Goal: Task Accomplishment & Management: Use online tool/utility

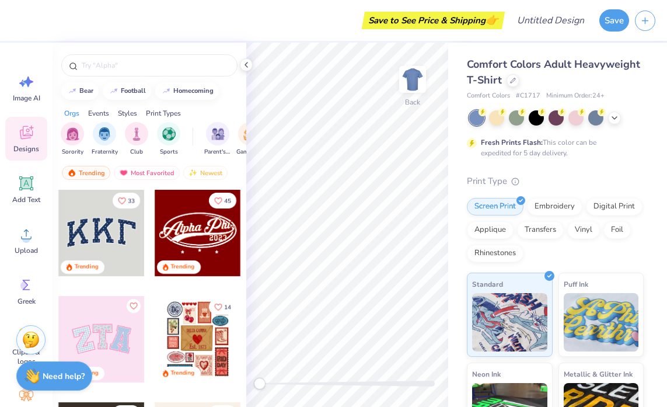
click at [520, 87] on div "Comfort Colors Adult Heavyweight T-Shirt" at bounding box center [555, 73] width 177 height 32
click at [516, 85] on div at bounding box center [513, 79] width 13 height 13
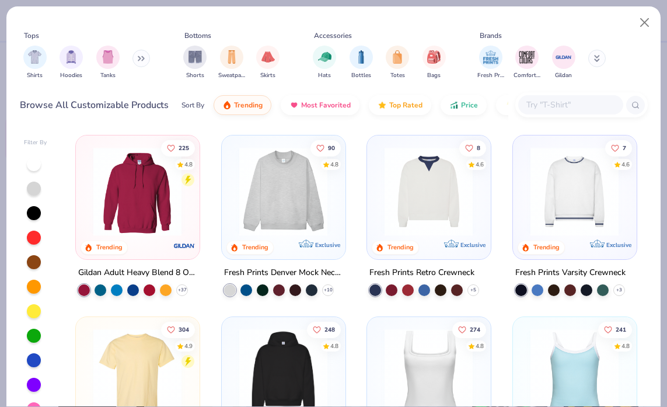
click at [134, 52] on button at bounding box center [142, 59] width 18 height 18
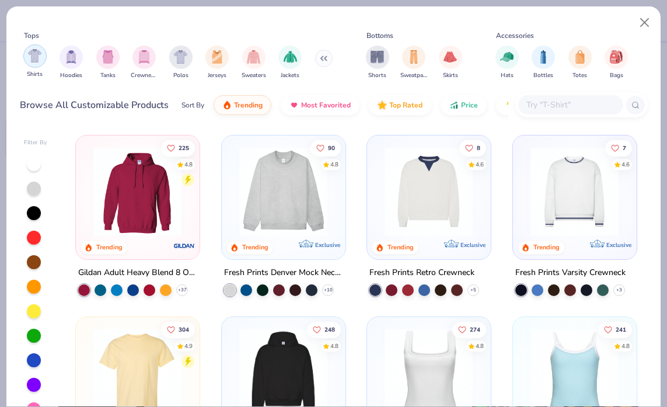
click at [34, 56] on img "filter for Shirts" at bounding box center [34, 55] width 13 height 13
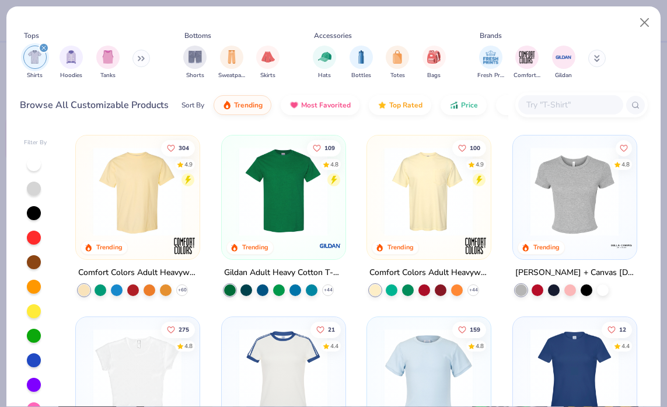
click at [557, 209] on img at bounding box center [575, 191] width 100 height 89
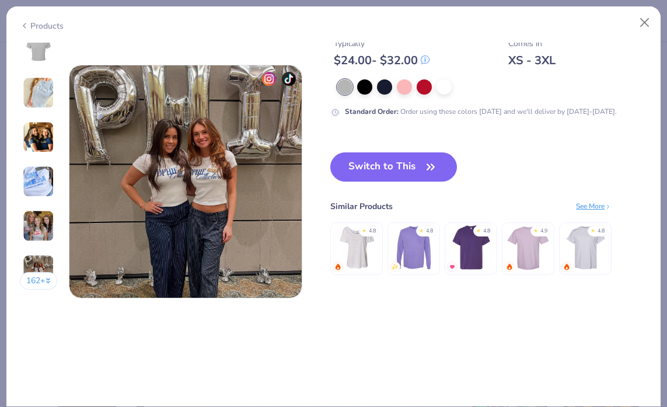
scroll to position [1519, 0]
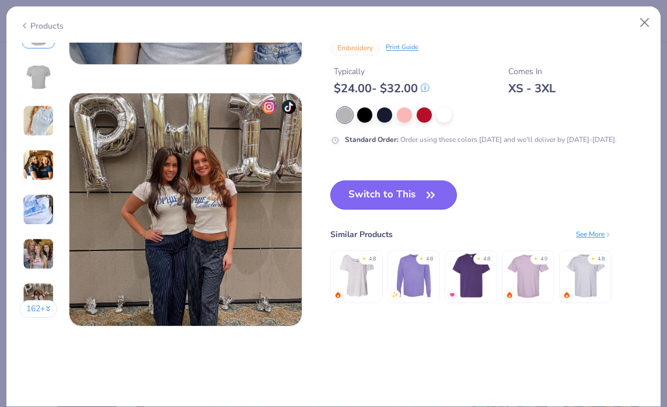
click at [415, 193] on button "Switch to This" at bounding box center [393, 194] width 127 height 29
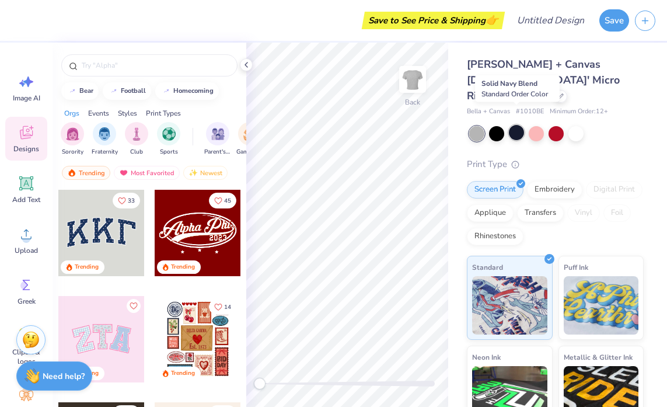
click at [513, 125] on div at bounding box center [516, 132] width 15 height 15
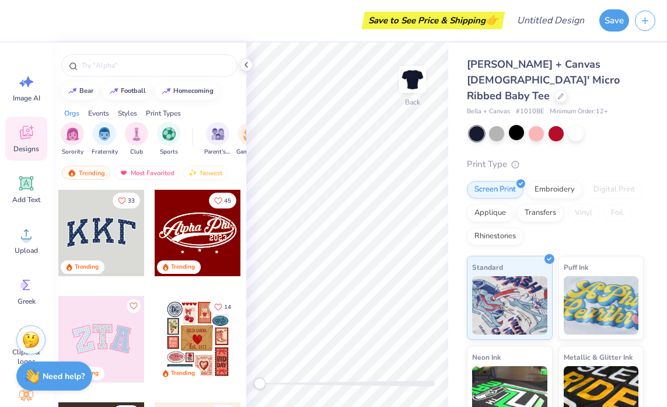
click at [245, 62] on icon at bounding box center [246, 64] width 9 height 9
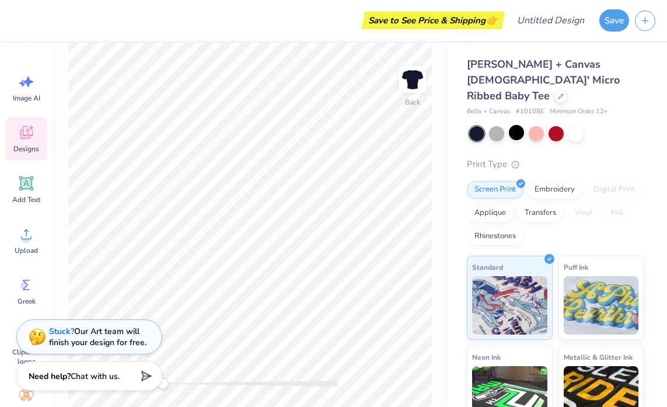
click at [29, 131] on icon at bounding box center [26, 132] width 13 height 13
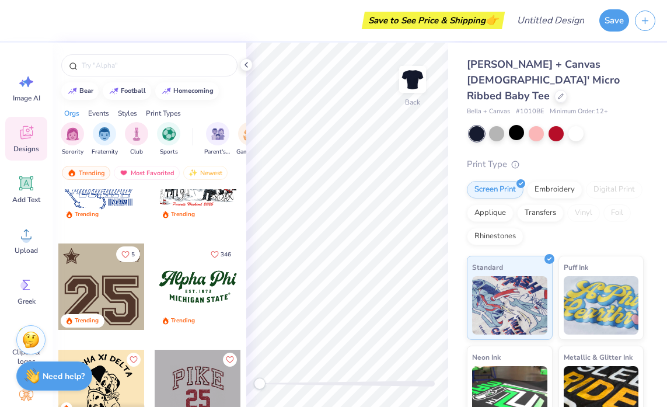
scroll to position [1007, 0]
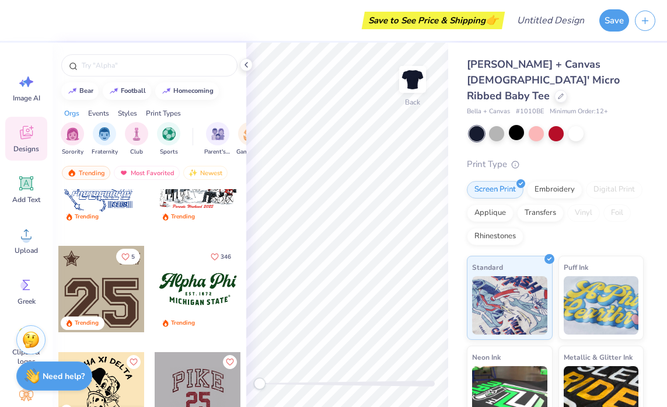
click at [202, 290] on div at bounding box center [198, 289] width 86 height 86
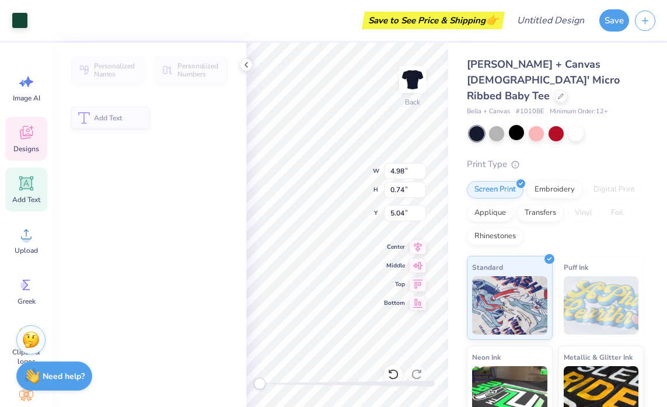
type input "4.98"
type input "0.74"
type input "5.04"
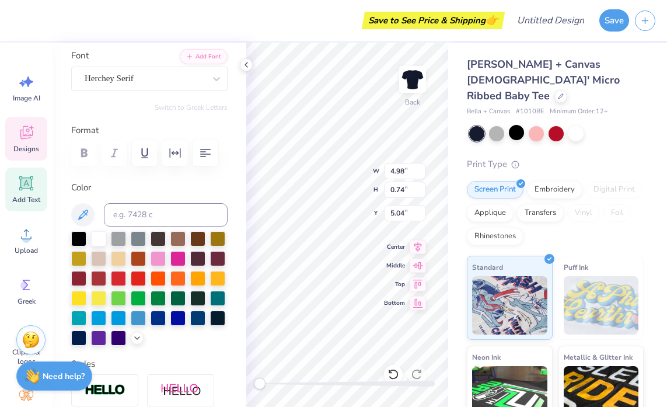
scroll to position [102, 0]
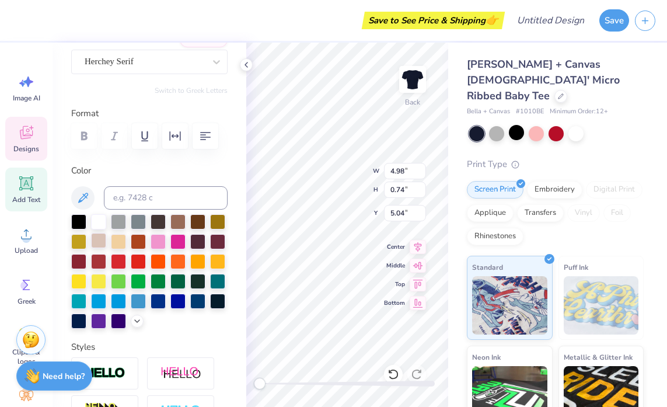
click at [99, 237] on div at bounding box center [98, 240] width 15 height 15
type input "6.53"
type input "1.64"
type input "3.00"
click at [100, 238] on div at bounding box center [98, 240] width 15 height 15
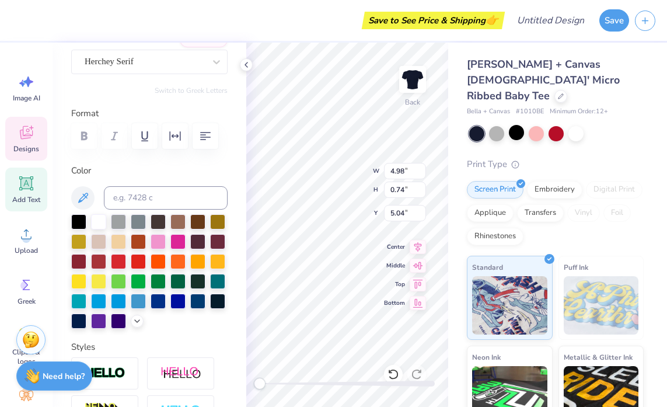
type input "2.22"
type input "0.27"
type input "4.67"
click at [104, 242] on div at bounding box center [98, 240] width 15 height 15
type input "6.65"
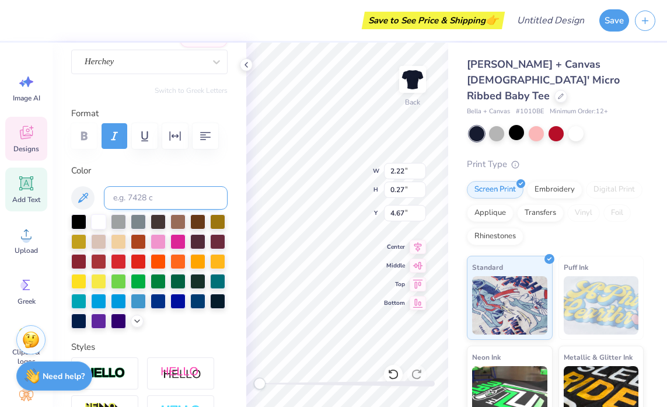
type input "1.67"
type input "2.86"
type textarea "Seabelles"
type input "4.98"
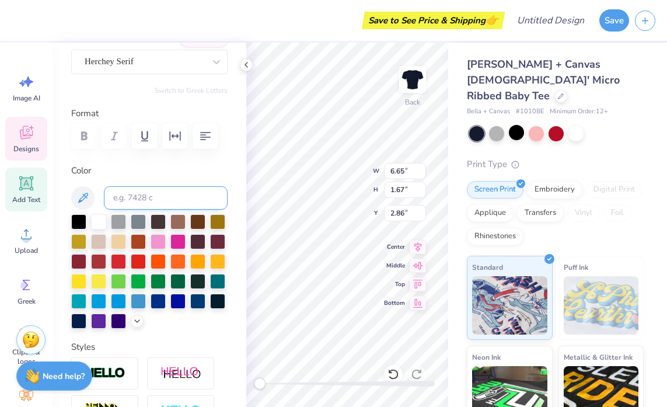
type input "0.74"
type input "5.00"
type input "2.21"
type input "0.26"
type input "4.67"
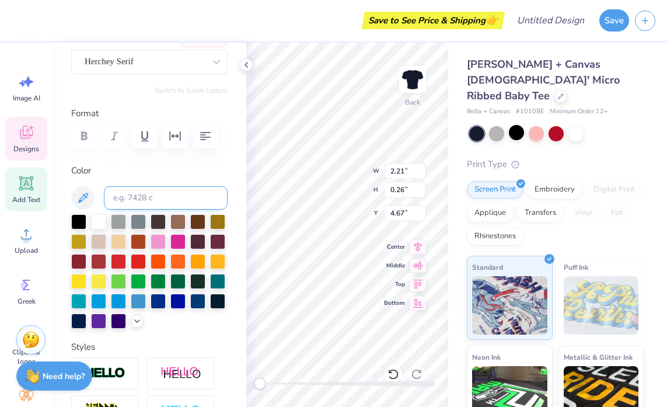
scroll to position [0, 2]
type textarea "E S T . 2 0 1 0"
type input "4.98"
type input "0.74"
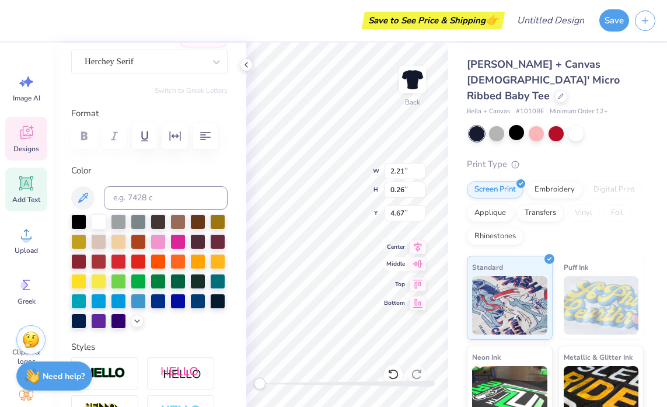
type input "5.00"
type textarea "M"
type textarea "UNC Wilmington"
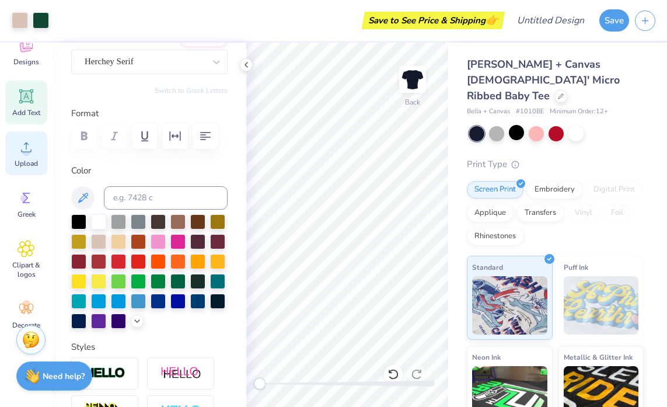
scroll to position [105, 0]
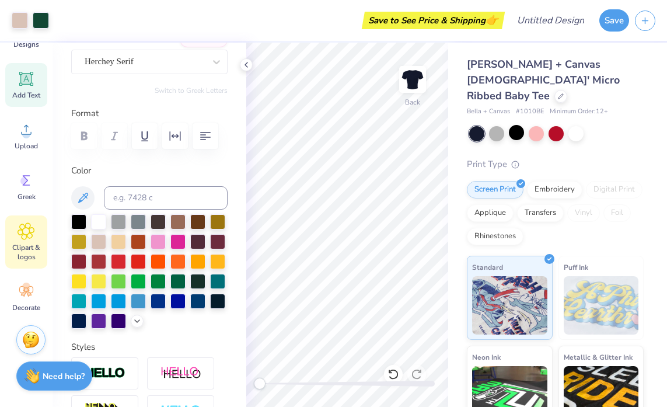
click at [29, 239] on icon at bounding box center [26, 231] width 17 height 18
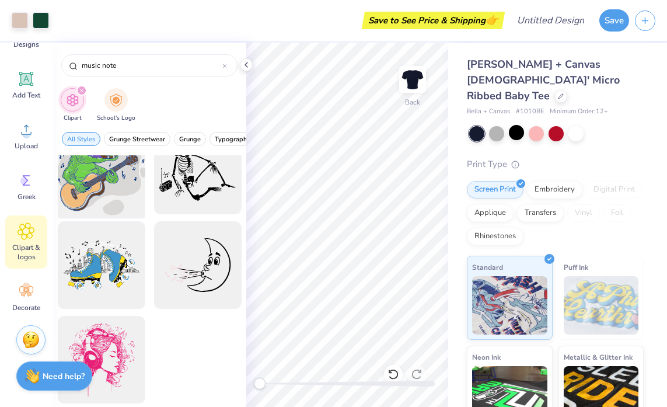
scroll to position [126, 0]
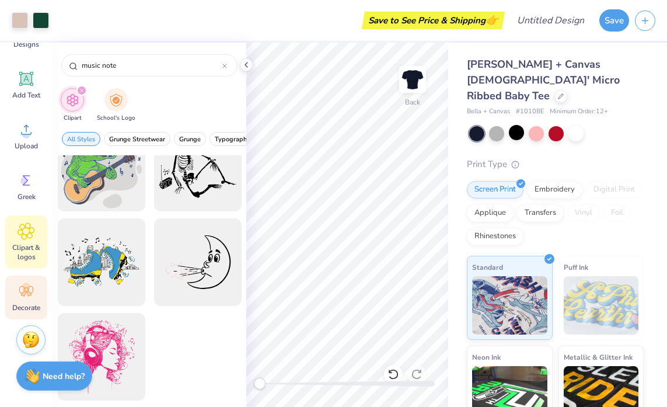
type input "music note"
click at [26, 297] on icon at bounding box center [27, 292] width 18 height 18
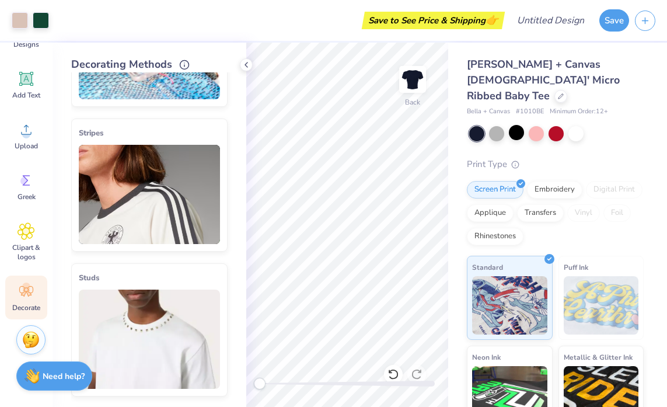
scroll to position [0, 0]
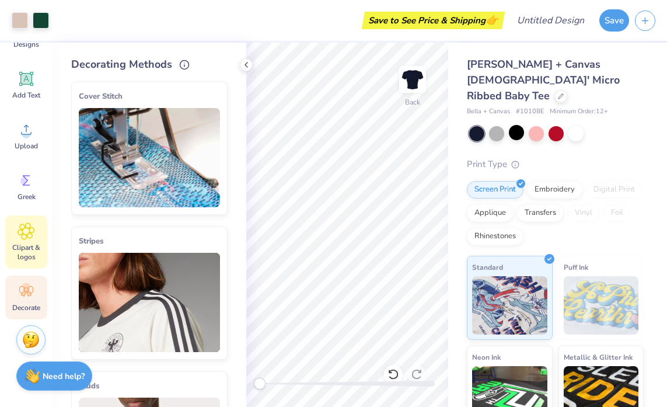
click at [32, 243] on span "Clipart & logos" at bounding box center [26, 252] width 39 height 19
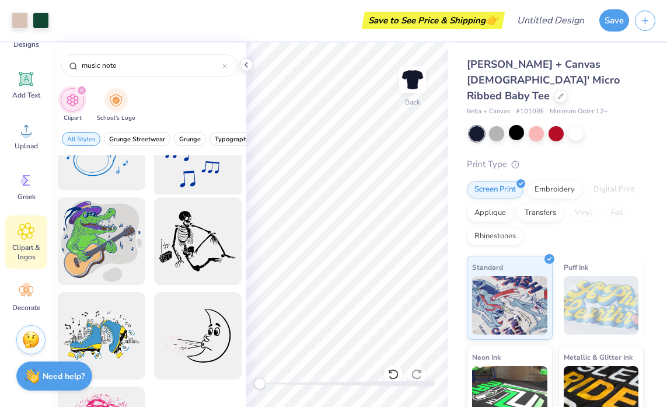
scroll to position [53, 0]
click at [179, 95] on div "Clipart School's Logo" at bounding box center [150, 107] width 194 height 44
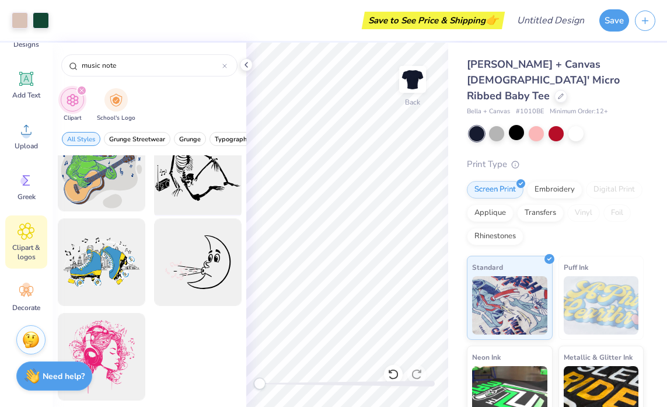
scroll to position [0, 0]
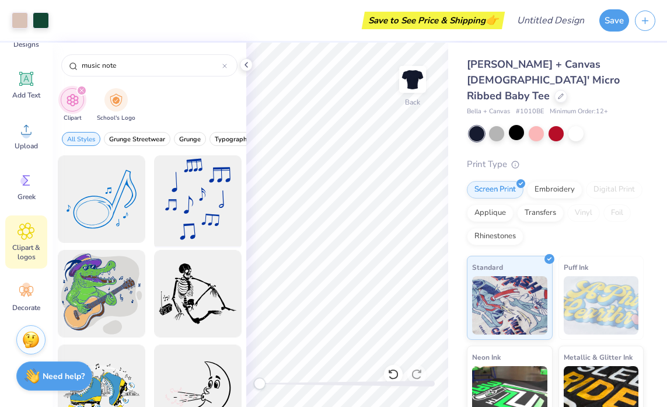
click at [193, 203] on div at bounding box center [197, 199] width 96 height 96
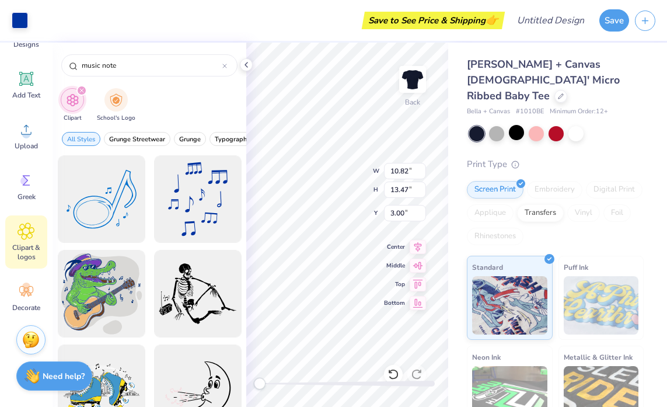
click at [347, 173] on div "Back W 10.82 10.82 " H 13.47 13.47 " Y 3.00 3.00 " Center Middle Top Bottom" at bounding box center [347, 225] width 202 height 364
type input "8.94"
type input "11.12"
type input "5.35"
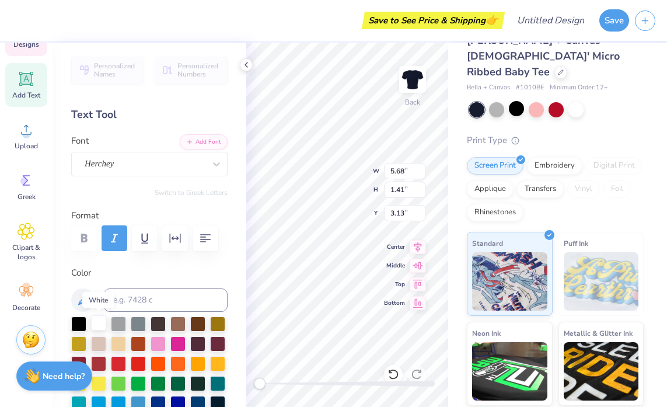
click at [103, 322] on div at bounding box center [98, 322] width 15 height 15
click at [100, 347] on div at bounding box center [98, 343] width 15 height 15
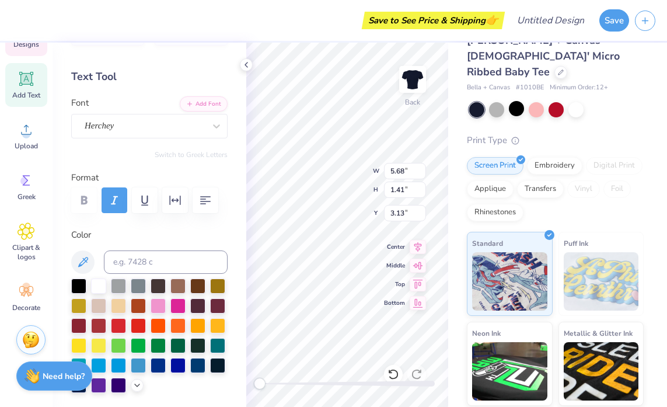
scroll to position [57, 0]
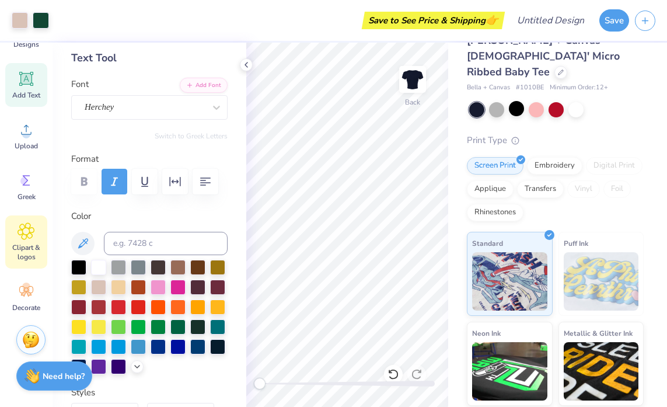
click at [32, 239] on icon at bounding box center [26, 231] width 17 height 18
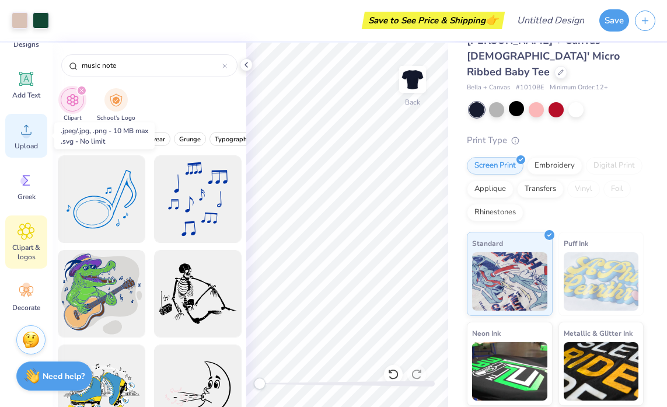
click at [31, 133] on icon at bounding box center [27, 130] width 18 height 18
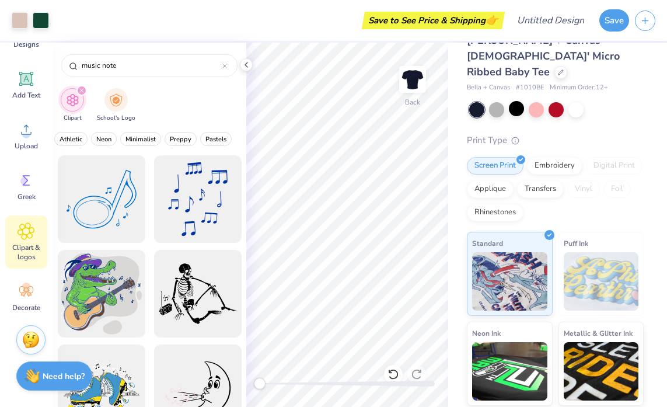
scroll to position [0, 483]
click at [227, 62] on div at bounding box center [224, 65] width 5 height 11
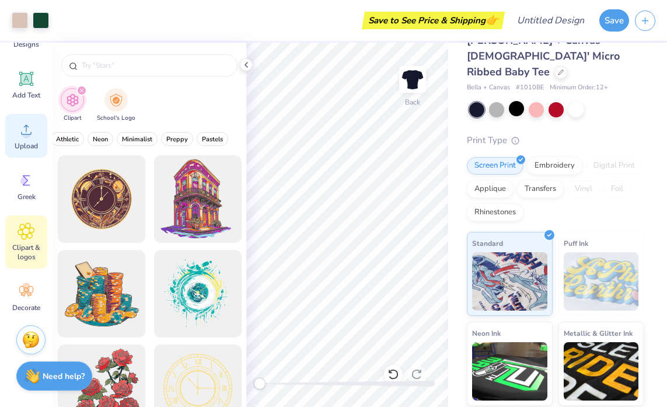
click at [35, 126] on div "Upload" at bounding box center [26, 136] width 42 height 44
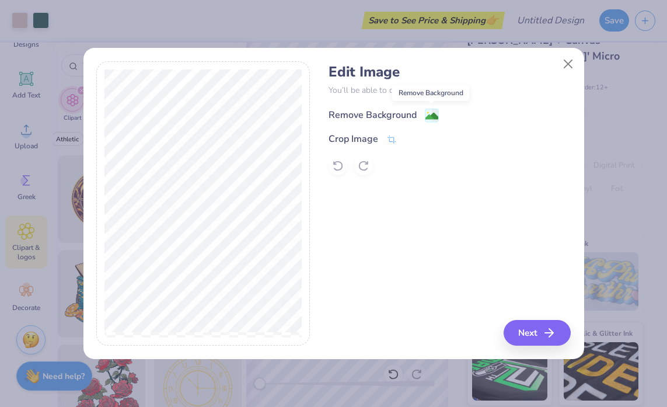
click at [428, 114] on image at bounding box center [432, 116] width 13 height 13
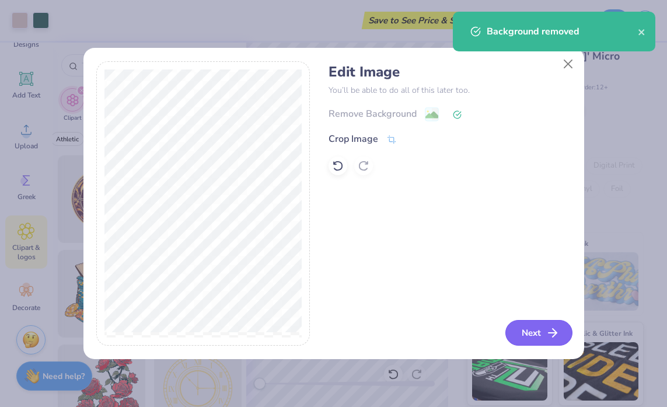
click at [533, 335] on button "Next" at bounding box center [539, 333] width 67 height 26
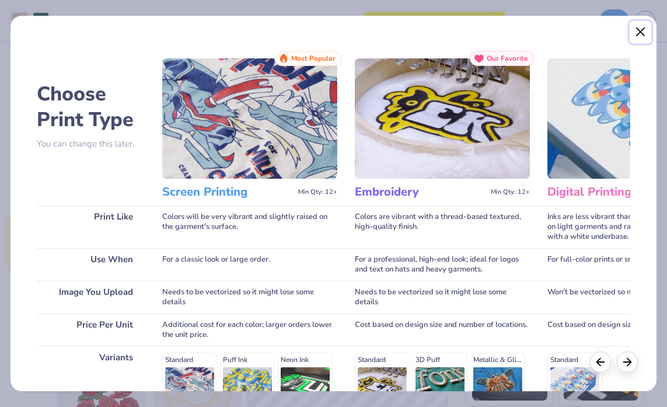
click at [646, 29] on button "Close" at bounding box center [641, 32] width 22 height 22
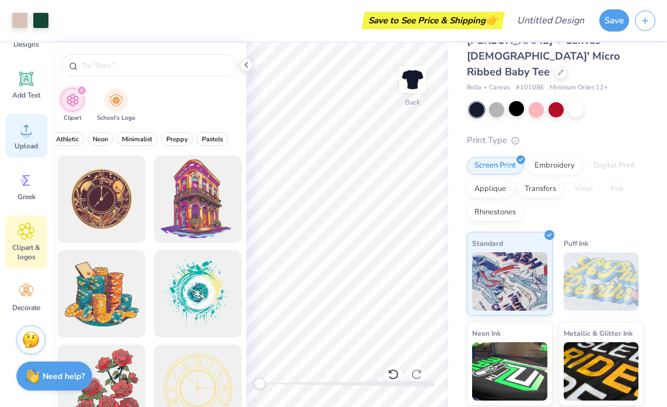
click at [22, 132] on icon at bounding box center [27, 130] width 18 height 18
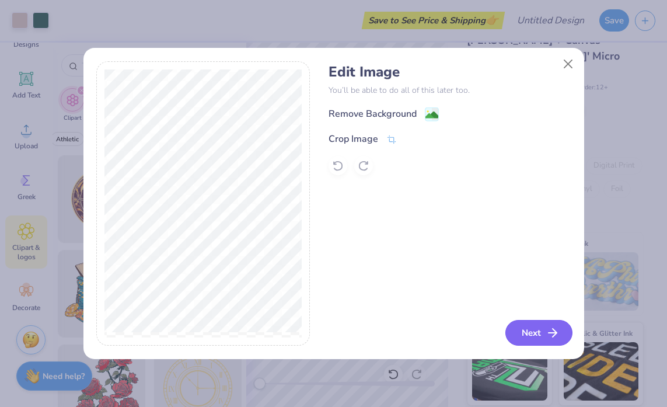
click at [530, 345] on button "Next" at bounding box center [539, 333] width 67 height 26
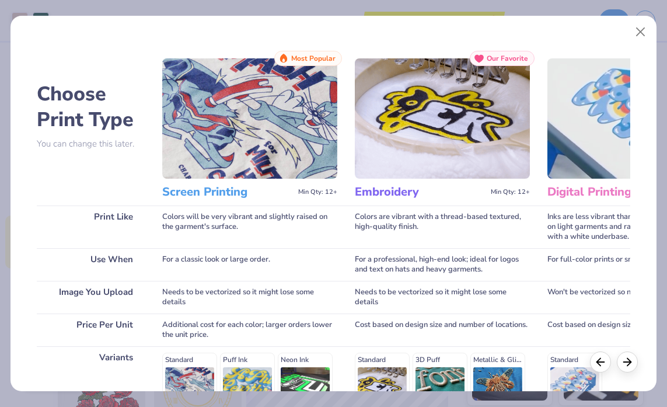
click at [224, 149] on img at bounding box center [249, 118] width 175 height 120
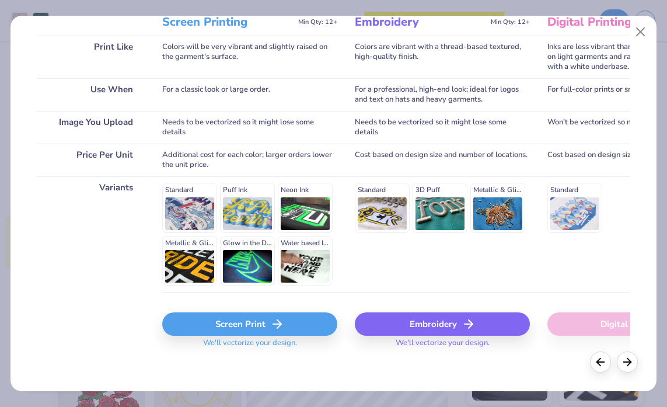
scroll to position [175, 0]
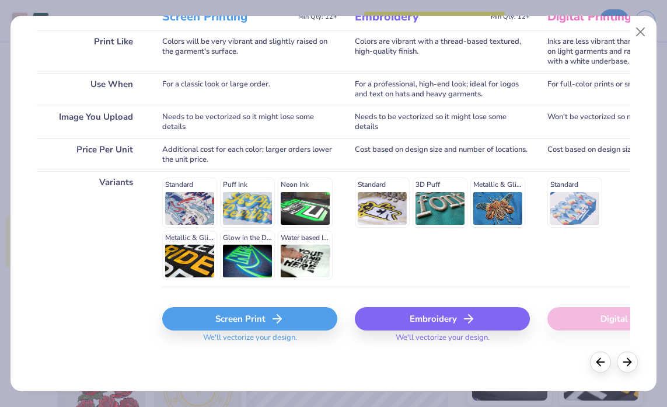
click at [200, 201] on div "Standard Puff Ink Neon Ink Metallic & Glitter Ink Glow in the Dark Ink Water ba…" at bounding box center [249, 229] width 175 height 103
click at [282, 316] on icon at bounding box center [277, 319] width 14 height 14
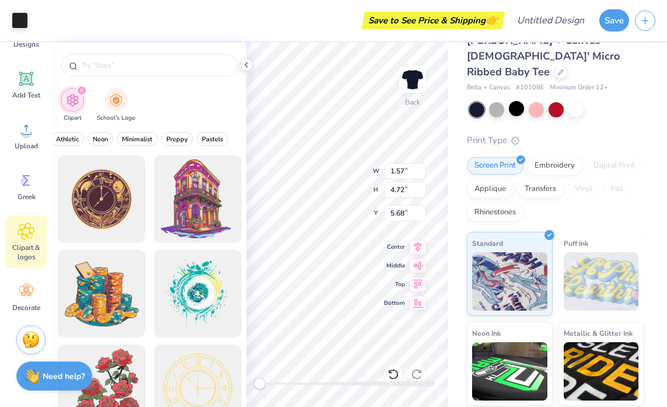
type input "1.57"
type input "4.72"
type input "5.68"
type input "2.70"
type input "7.66"
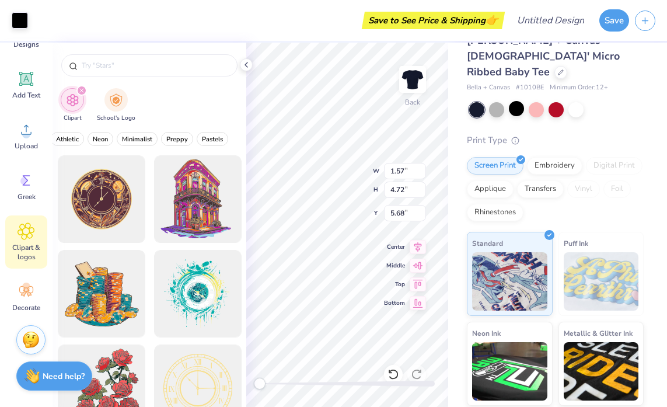
type input "4.67"
click at [27, 91] on span "Add Text" at bounding box center [26, 95] width 28 height 9
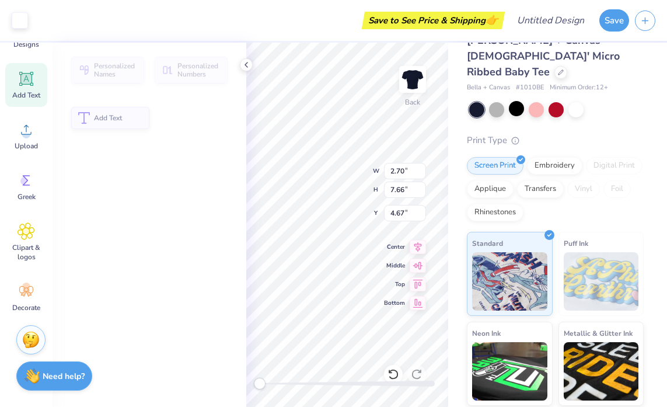
type input "4.77"
type input "1.38"
type input "7.81"
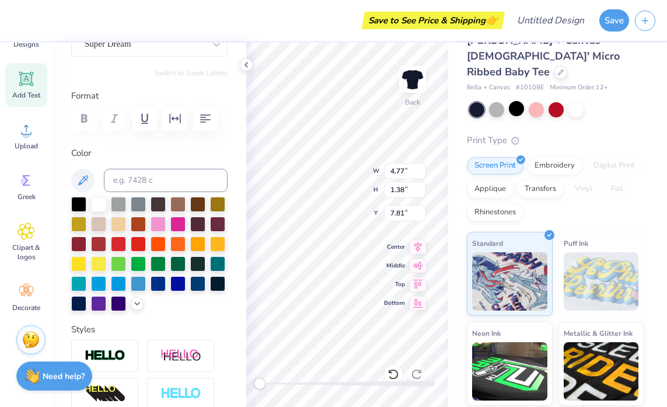
scroll to position [131, 0]
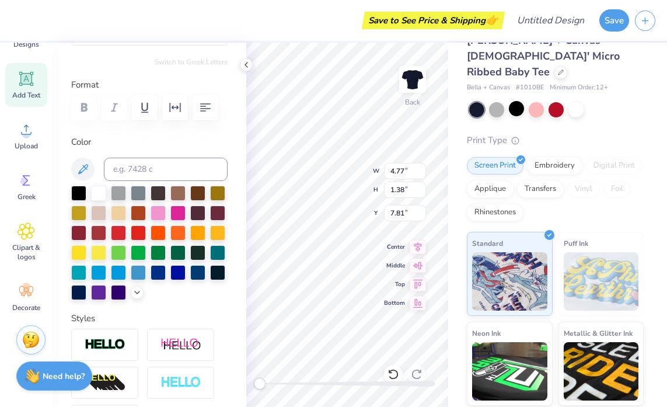
type textarea "EXT"
type input "1.57"
type input "4.72"
type input "5.75"
type input "2.70"
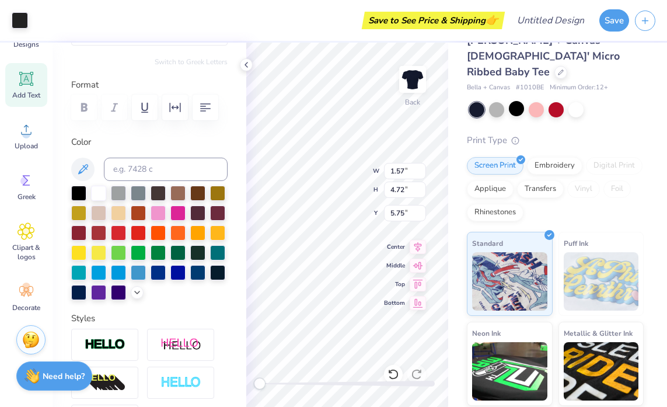
type input "7.66"
type input "4.67"
type input "1.57"
type input "4.72"
type input "5.75"
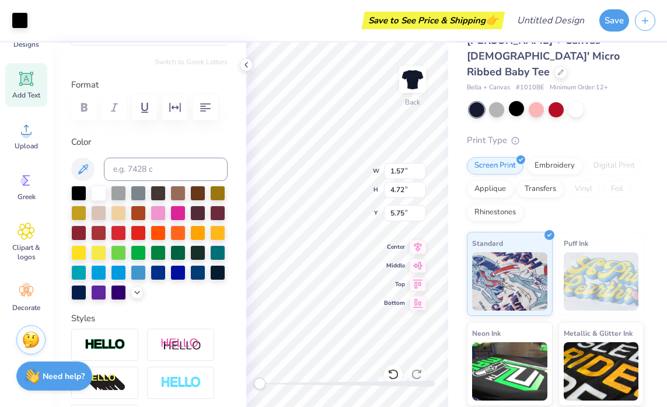
type input "2.70"
type input "7.66"
type input "4.67"
click at [100, 193] on div at bounding box center [98, 192] width 15 height 15
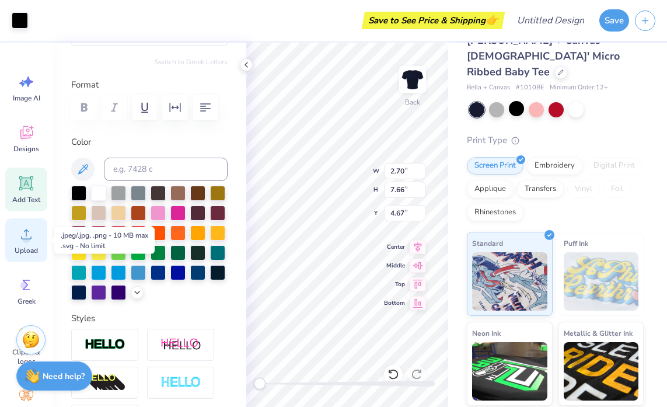
click at [25, 237] on circle at bounding box center [26, 239] width 8 height 8
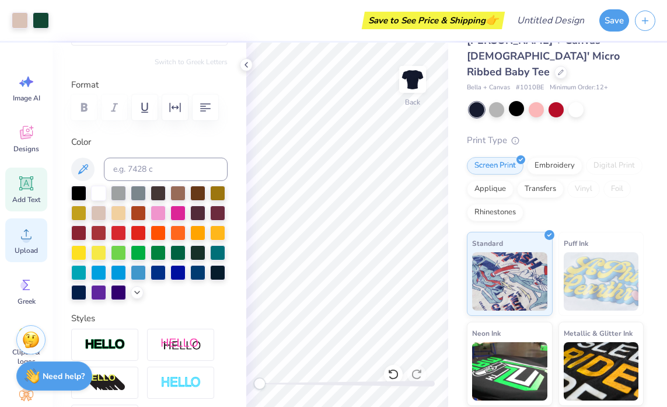
click at [31, 229] on icon at bounding box center [27, 234] width 18 height 18
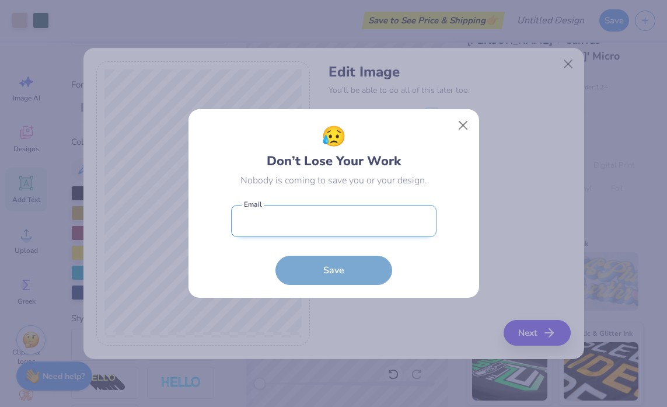
click at [365, 221] on input "email" at bounding box center [334, 221] width 206 height 32
type input "[EMAIL_ADDRESS][DOMAIN_NAME]"
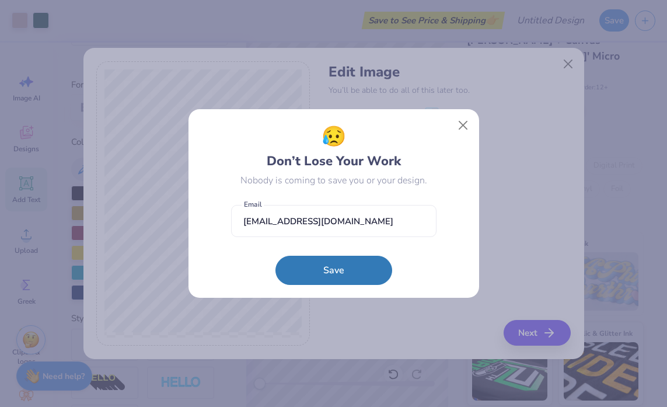
click at [367, 277] on button "Save" at bounding box center [334, 270] width 117 height 29
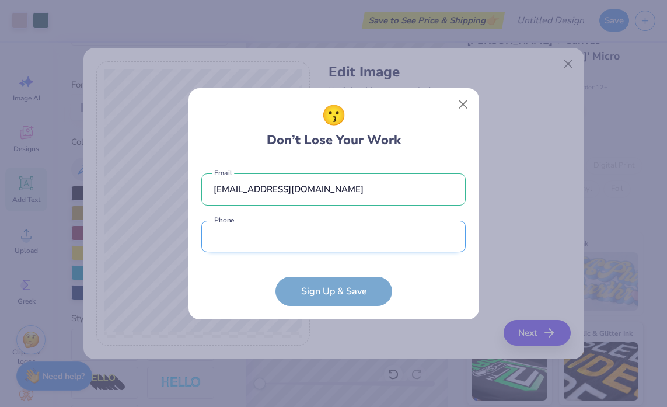
click at [391, 227] on input "tel" at bounding box center [333, 237] width 265 height 32
type input "[PHONE_NUMBER]"
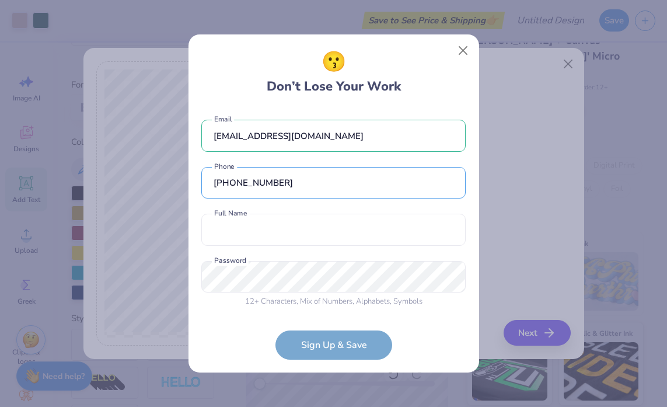
scroll to position [2, 0]
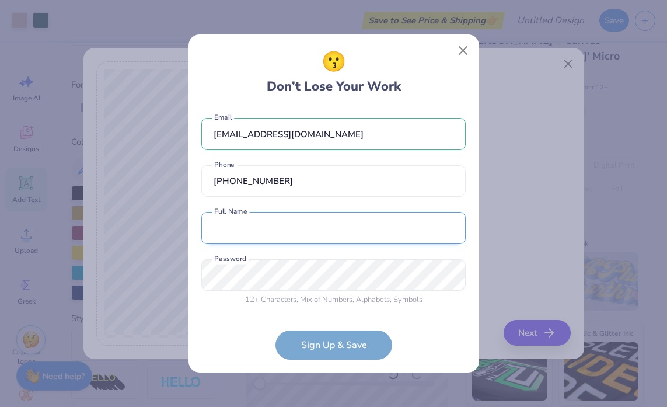
click at [308, 232] on input "text" at bounding box center [333, 228] width 265 height 32
type input "[PERSON_NAME]"
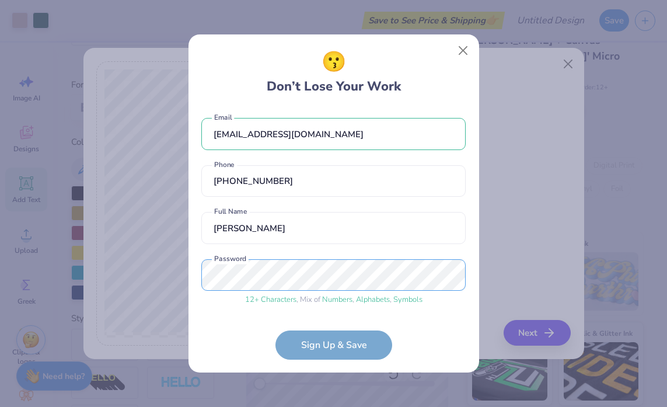
scroll to position [46, 0]
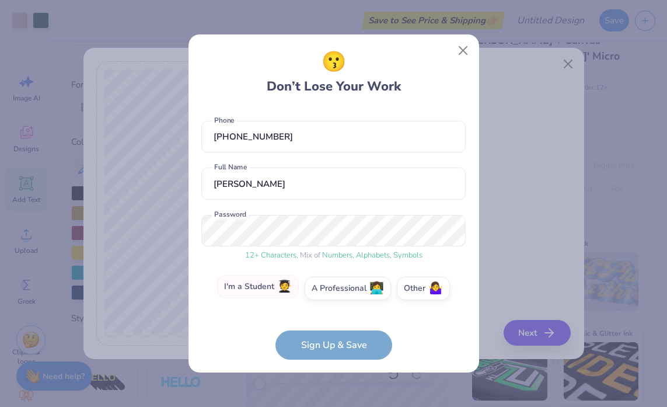
click at [263, 288] on label "I'm a Student 🧑‍🎓" at bounding box center [258, 286] width 82 height 23
click at [330, 333] on input "I'm a Student 🧑‍🎓" at bounding box center [334, 337] width 8 height 8
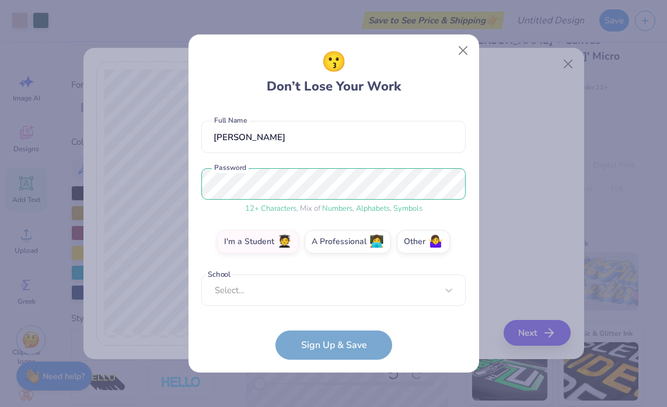
click at [314, 309] on div "[EMAIL_ADDRESS][DOMAIN_NAME] Email [PHONE_NUMBER] Phone [PERSON_NAME] Full Name…" at bounding box center [333, 210] width 265 height 204
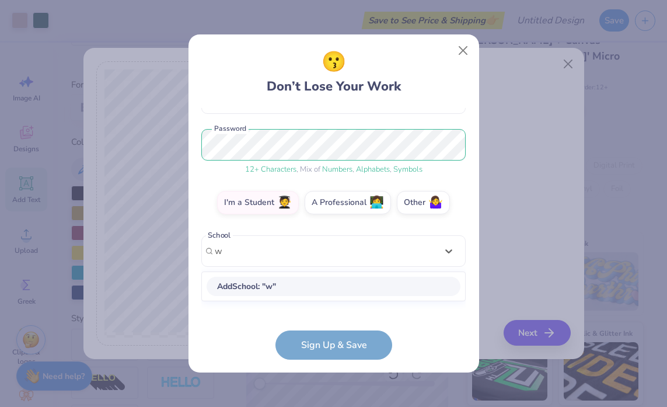
scroll to position [132, 0]
type input "wilmington"
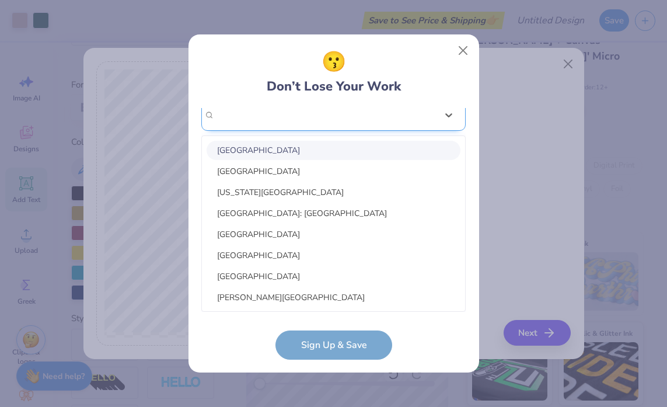
scroll to position [93, 0]
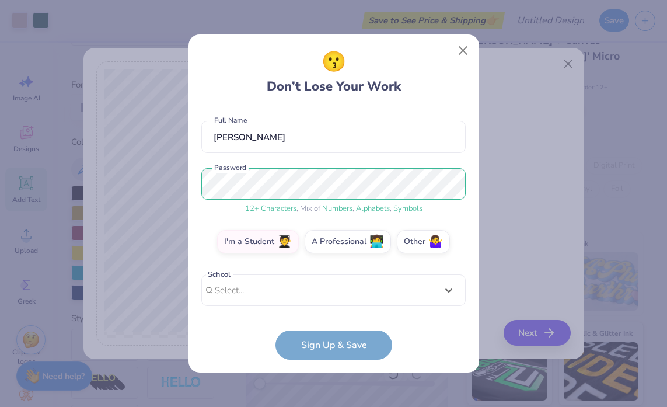
drag, startPoint x: 307, startPoint y: 108, endPoint x: 224, endPoint y: 112, distance: 83.6
click at [224, 111] on div "[EMAIL_ADDRESS][DOMAIN_NAME] Email [PHONE_NUMBER] Phone [PERSON_NAME] Full Name…" at bounding box center [333, 210] width 265 height 204
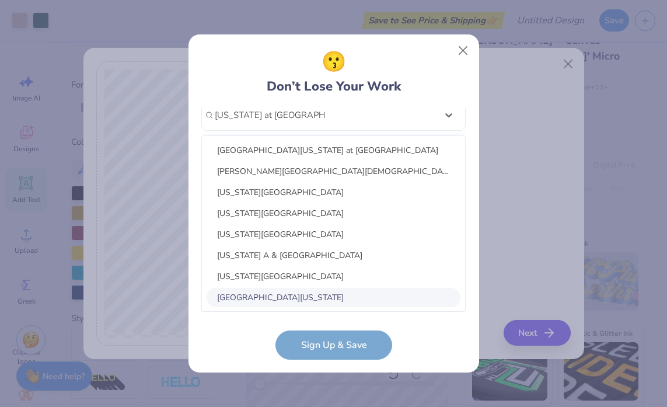
scroll to position [3, 0]
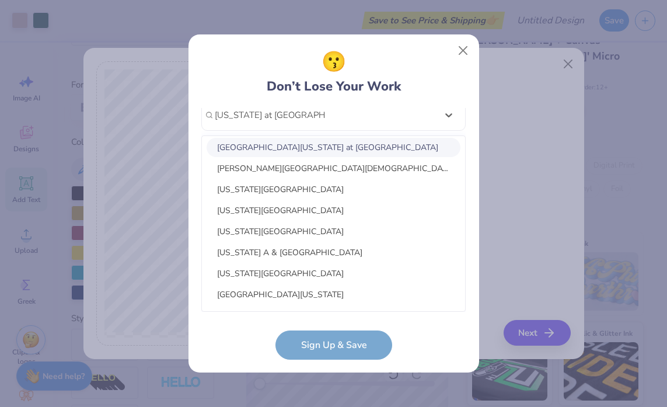
click at [315, 142] on div "[GEOGRAPHIC_DATA][US_STATE] at [GEOGRAPHIC_DATA]" at bounding box center [334, 147] width 254 height 19
type input "[US_STATE] at [GEOGRAPHIC_DATA]"
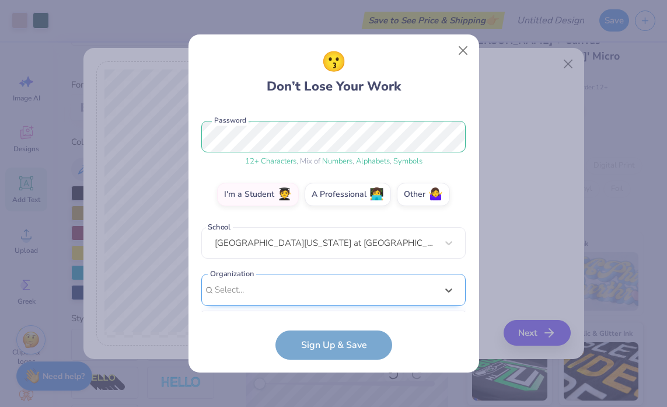
click at [305, 282] on div "option focused, 8 of 15. 15 results available. Use Up and Down to choose option…" at bounding box center [333, 380] width 265 height 213
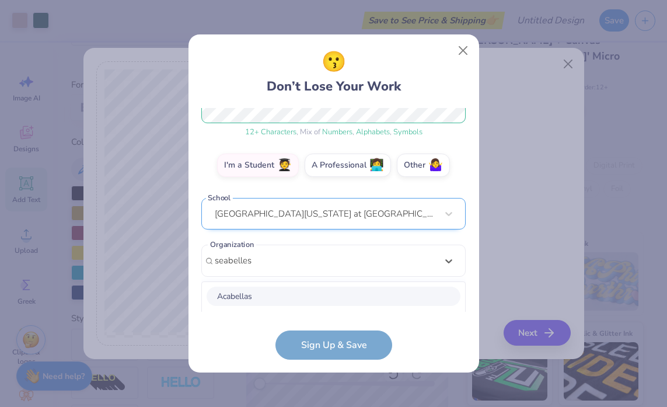
scroll to position [315, 0]
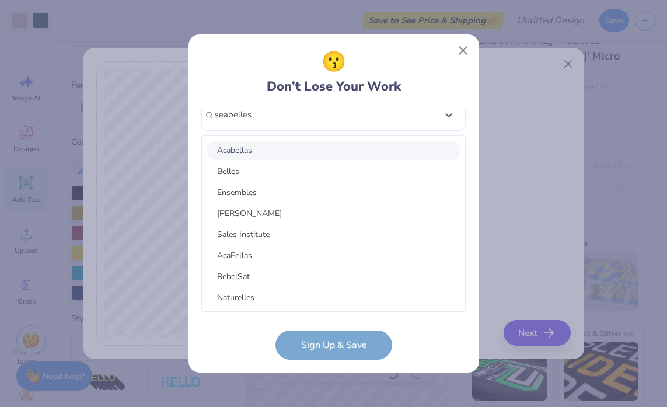
click at [281, 143] on div "Acabellas" at bounding box center [334, 150] width 254 height 19
type input "seabelles"
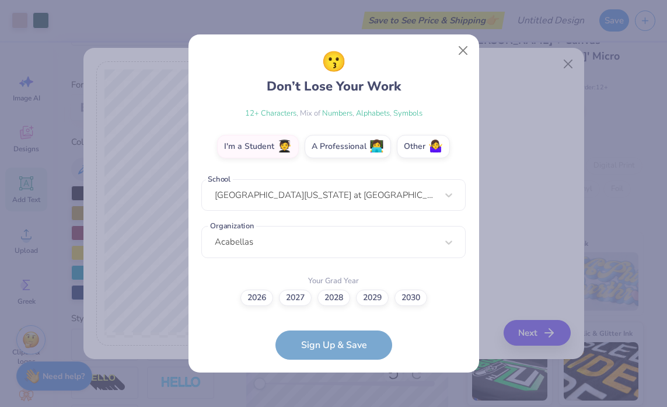
scroll to position [187, 0]
click at [294, 298] on label "2027" at bounding box center [295, 296] width 33 height 16
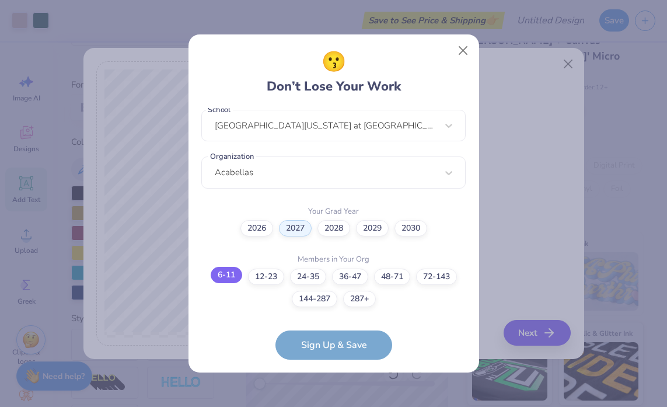
click at [234, 275] on label "6-11" at bounding box center [227, 275] width 32 height 16
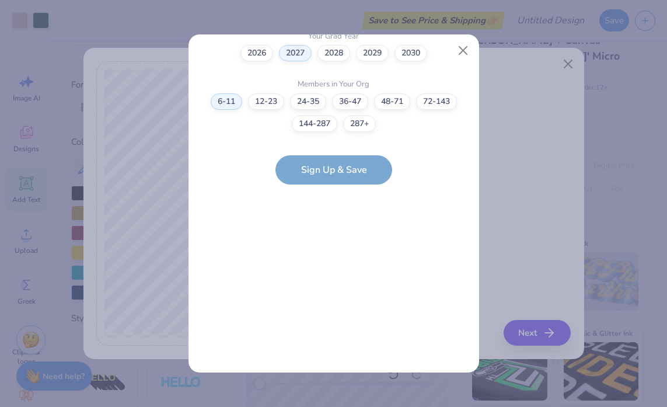
scroll to position [0, 0]
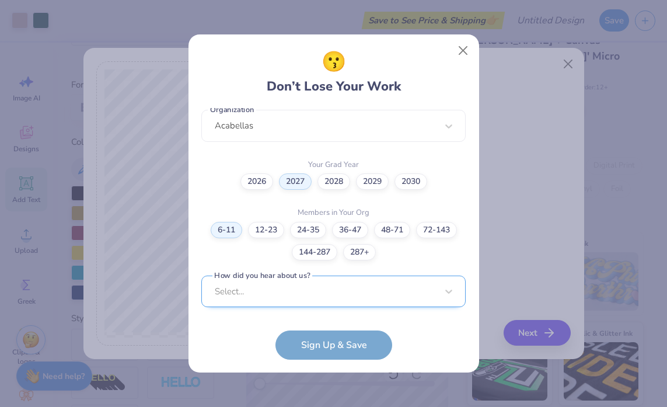
click at [322, 297] on div "Select..." at bounding box center [333, 292] width 265 height 32
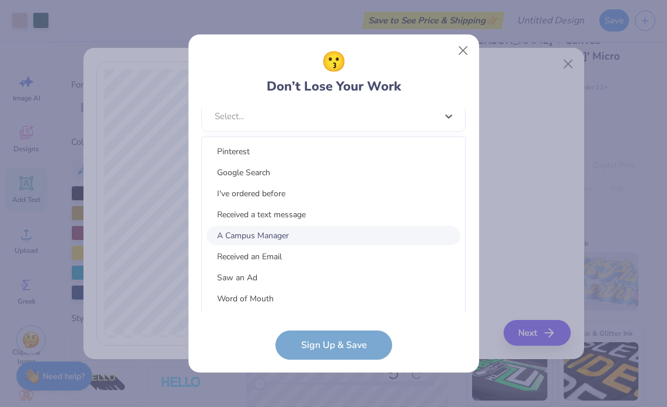
click at [300, 241] on div "A Campus Manager" at bounding box center [334, 235] width 254 height 19
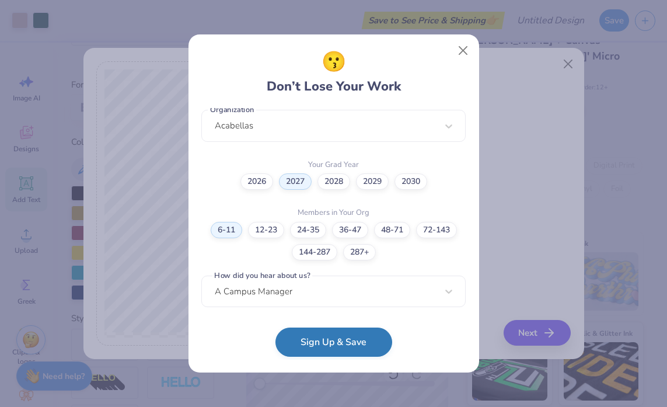
click at [330, 344] on button "Sign Up & Save" at bounding box center [334, 342] width 117 height 29
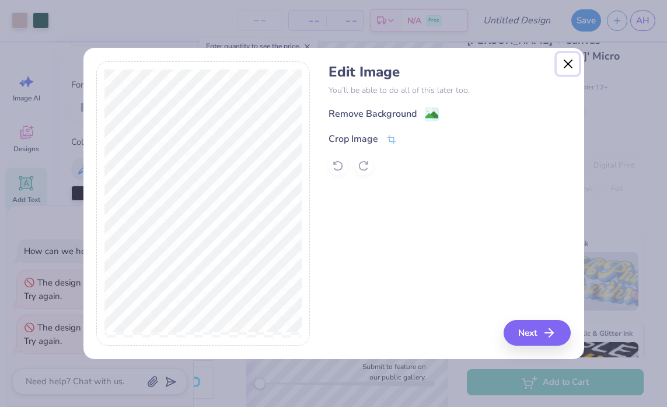
click at [568, 62] on button "Close" at bounding box center [568, 64] width 22 height 22
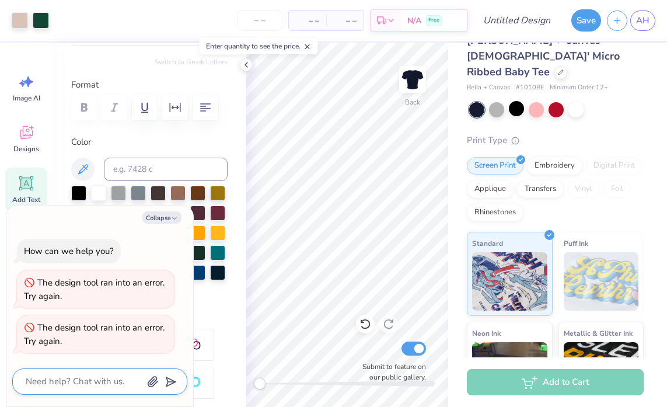
click at [76, 380] on textarea at bounding box center [84, 382] width 119 height 16
click at [170, 220] on button "Collapse" at bounding box center [161, 217] width 39 height 12
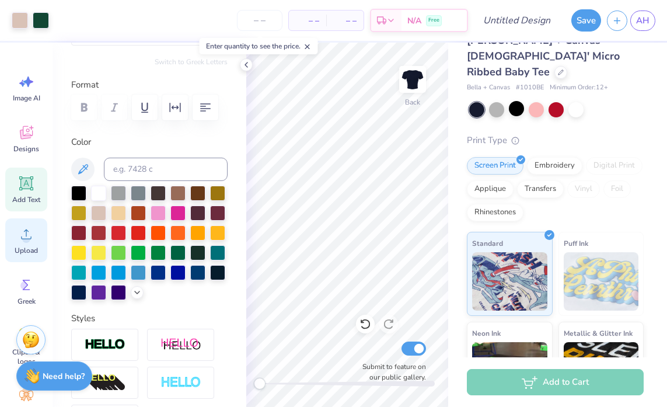
click at [31, 239] on icon at bounding box center [27, 234] width 18 height 18
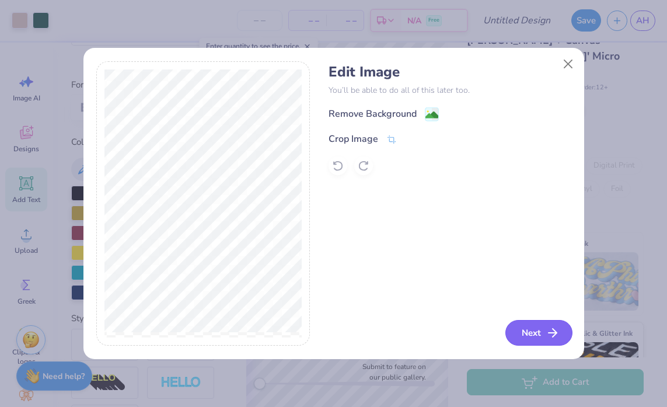
click at [542, 325] on button "Next" at bounding box center [539, 333] width 67 height 26
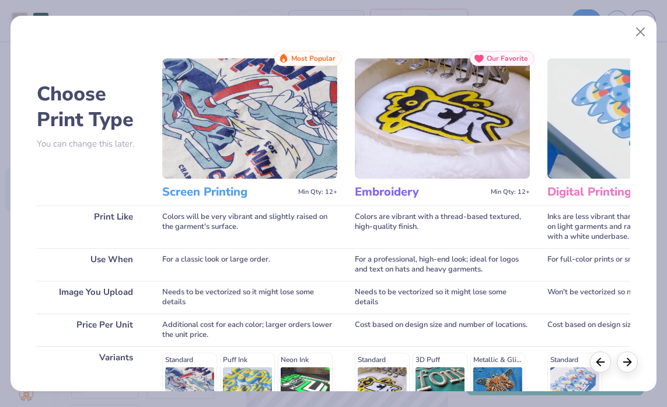
scroll to position [175, 0]
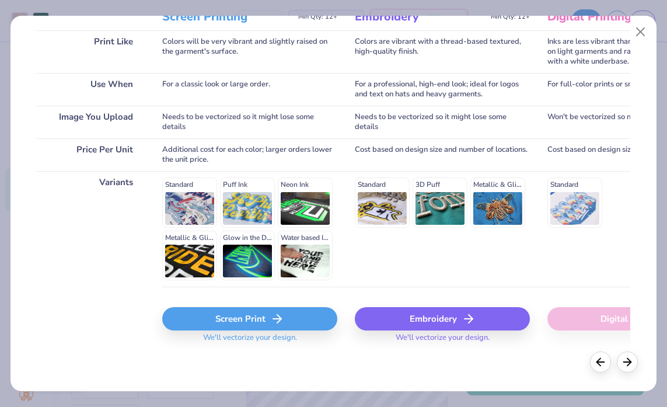
click at [252, 326] on div "Screen Print" at bounding box center [249, 318] width 175 height 23
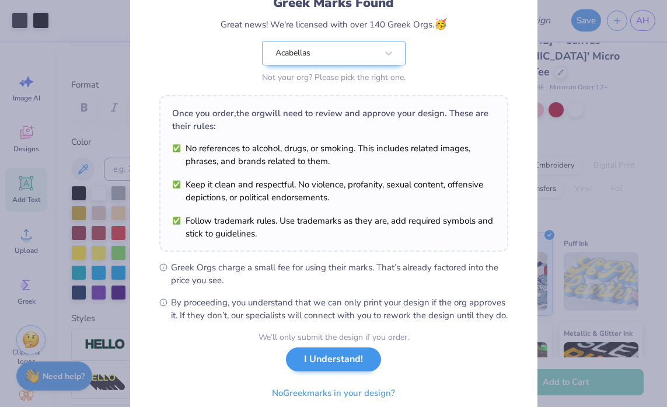
scroll to position [140, 0]
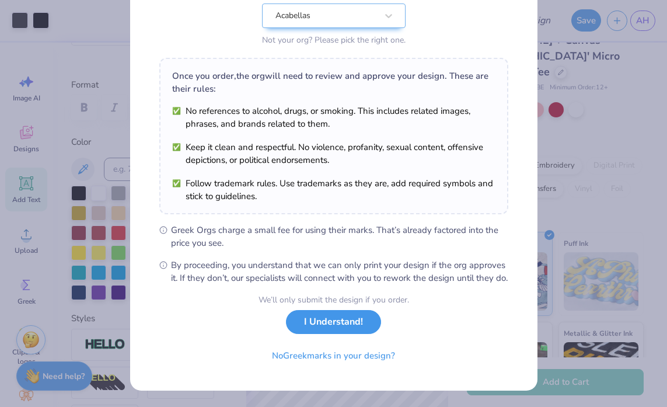
click at [345, 325] on button "I Understand!" at bounding box center [333, 322] width 95 height 24
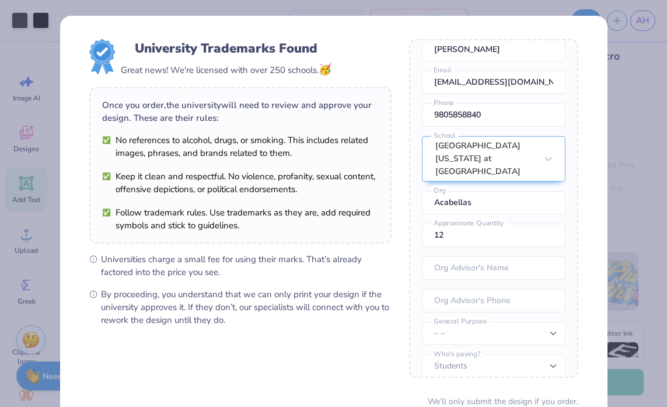
scroll to position [101, 0]
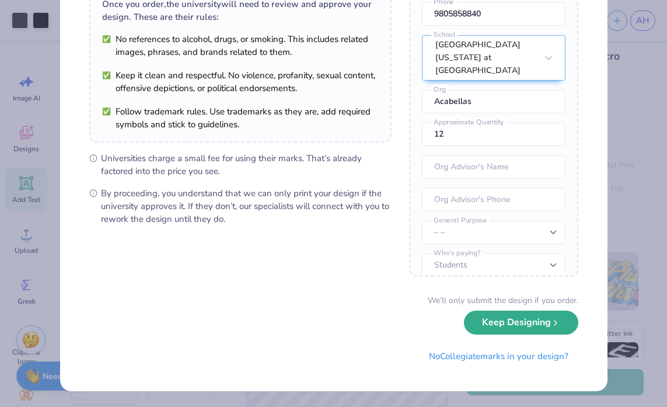
click at [509, 325] on button "Keep Designing" at bounding box center [521, 323] width 114 height 24
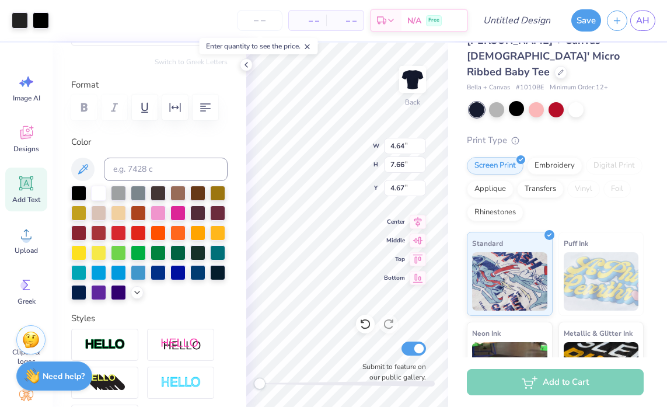
scroll to position [0, 0]
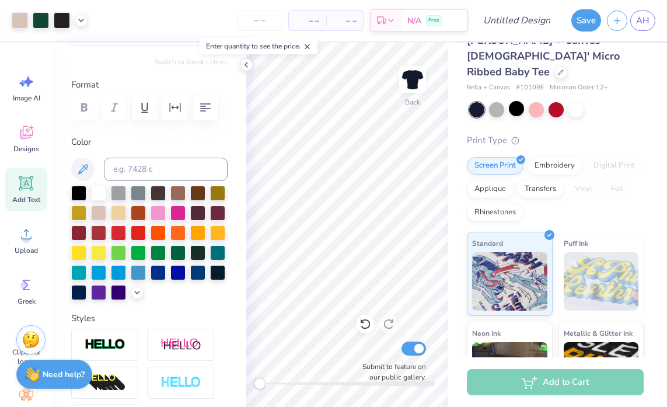
click at [35, 375] on img at bounding box center [32, 374] width 15 height 15
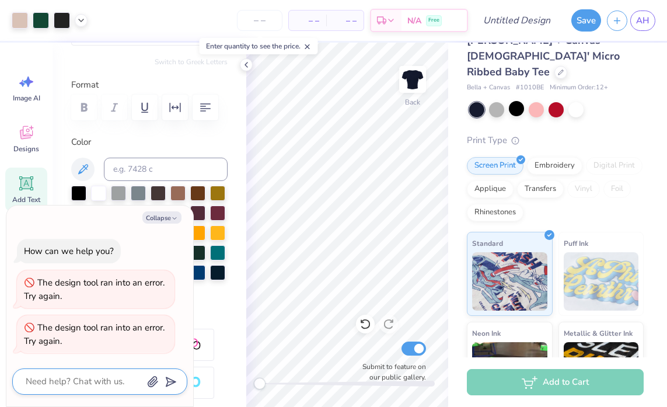
click at [55, 378] on textarea at bounding box center [84, 382] width 119 height 16
type textarea "x"
type textarea "h"
type textarea "x"
type textarea "how"
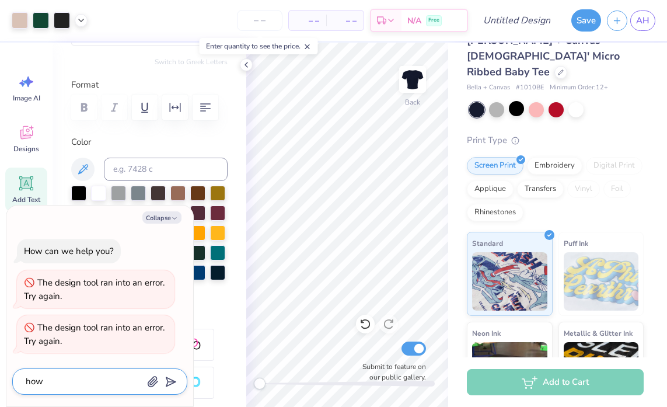
type textarea "x"
type textarea "how"
type textarea "x"
type textarea "how c"
type textarea "x"
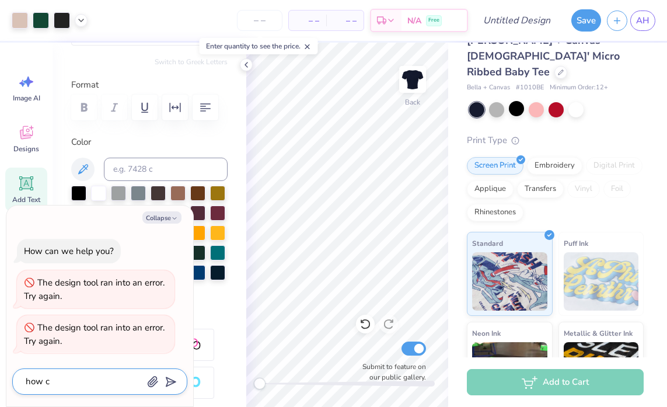
type textarea "how ca"
type textarea "x"
type textarea "how can"
type textarea "x"
type textarea "how can"
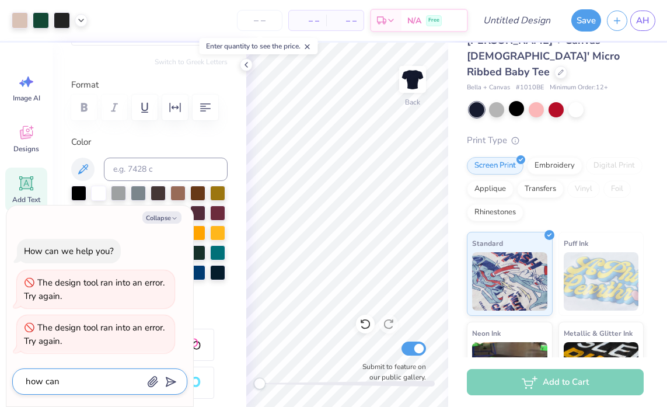
type textarea "x"
type textarea "how can i"
type textarea "x"
type textarea "how can i"
type textarea "x"
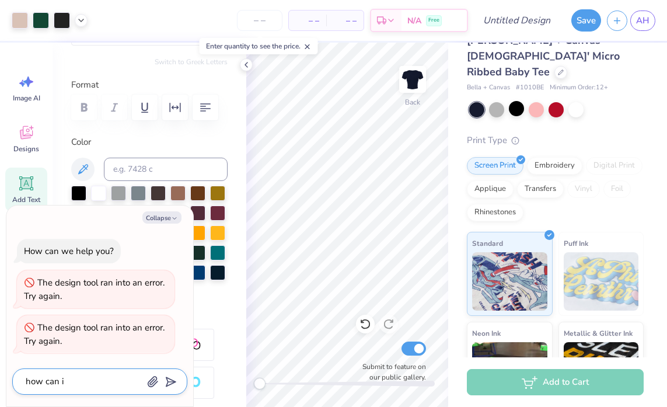
type textarea "how can i c"
type textarea "x"
type textarea "how can i ch"
type textarea "x"
type textarea "how can i chn"
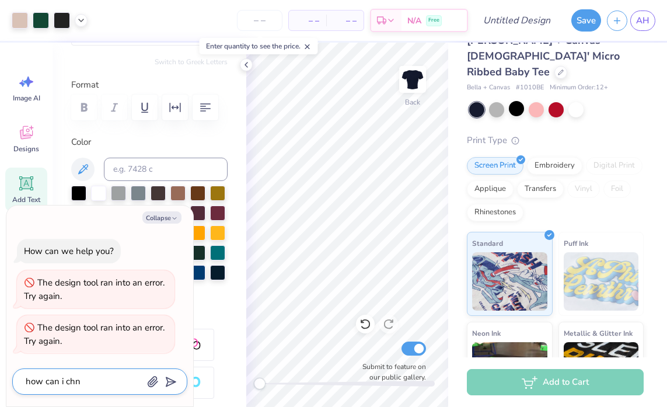
type textarea "x"
type textarea "how can i chna"
type textarea "x"
type textarea "how can i chnag"
type textarea "x"
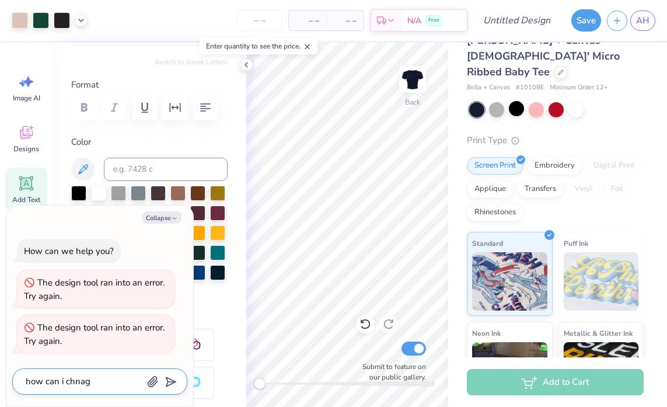
type textarea "how can i chnage"
type textarea "x"
type textarea "how can i chnage"
type textarea "x"
type textarea "how can i chnage t"
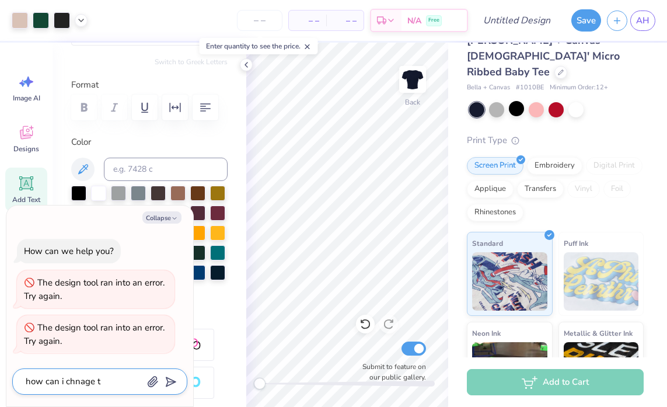
type textarea "x"
type textarea "how can i chnage th"
type textarea "x"
type textarea "how can i chnage the"
type textarea "x"
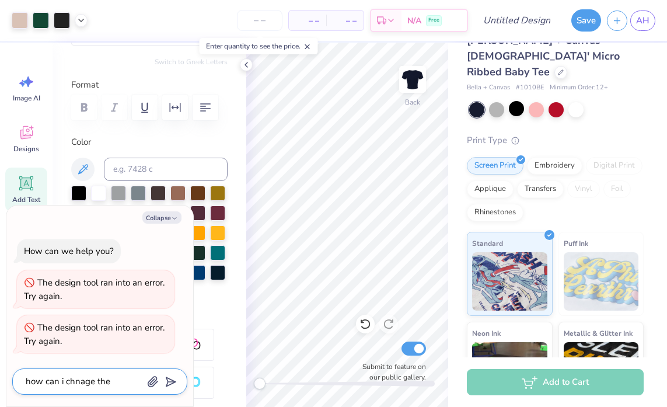
type textarea "how can i chnage the"
type textarea "x"
type textarea "how can i chnage the c"
type textarea "x"
type textarea "how can i chnage the co"
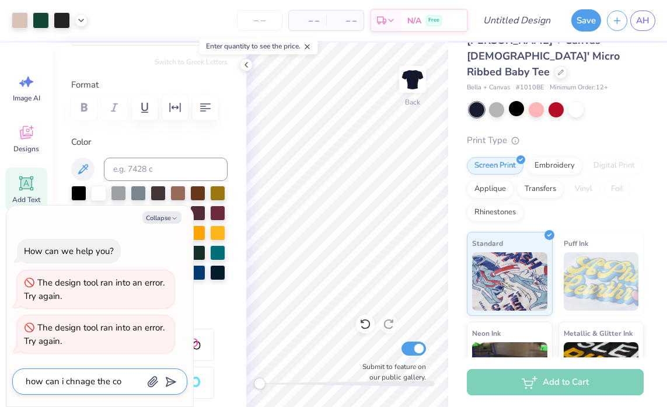
type textarea "x"
type textarea "how can i chnage the col"
type textarea "x"
type textarea "how can i chnage the colo"
type textarea "x"
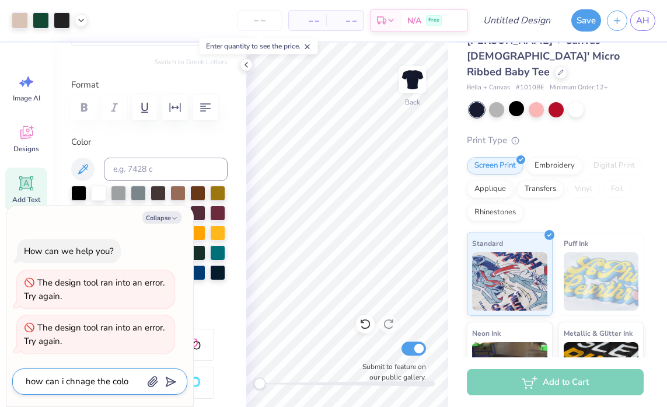
type textarea "how can i chnage the color"
type textarea "x"
type textarea "how can i chnage the color"
type textarea "x"
type textarea "how can i chnage the color o"
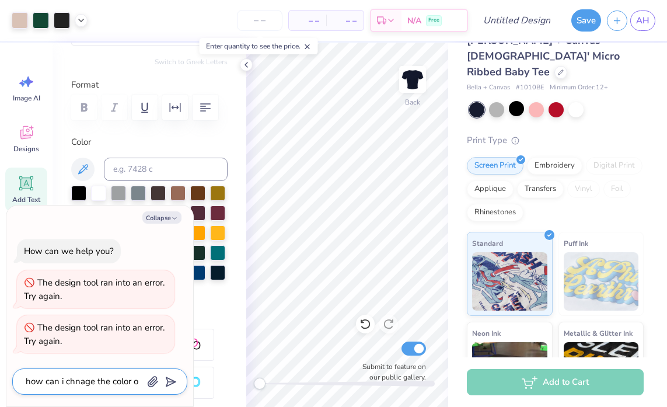
type textarea "x"
type textarea "how can i chnage the color on"
type textarea "x"
type textarea "how can i chnage the color on"
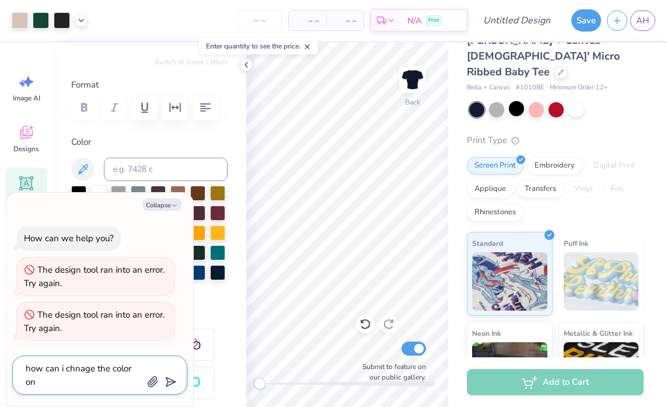
type textarea "x"
type textarea "how can i chnage the color on m"
type textarea "x"
type textarea "how can i chnage the color on my"
type textarea "x"
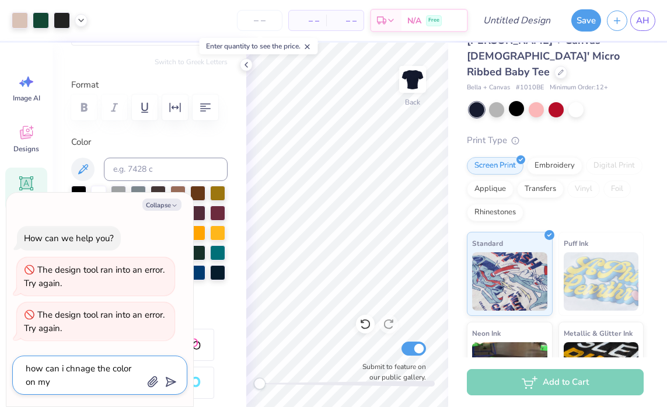
type textarea "how can i chnage the color on my"
type textarea "x"
type textarea "how can i chnage the color on my u"
type textarea "x"
type textarea "how can i chnage the color on my up"
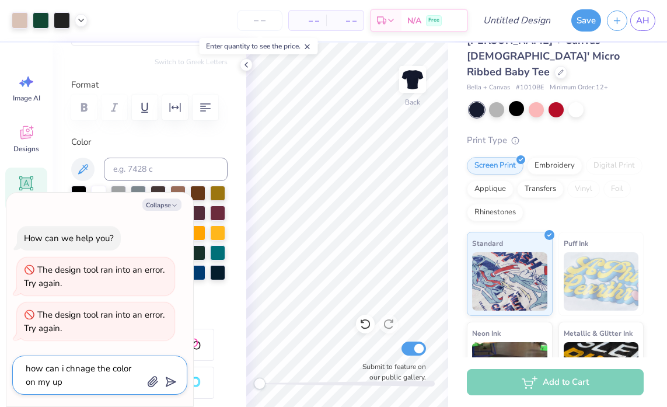
type textarea "x"
type textarea "how can i chnage the color on my upl"
type textarea "x"
type textarea "how can i chnage the color on my upla"
type textarea "x"
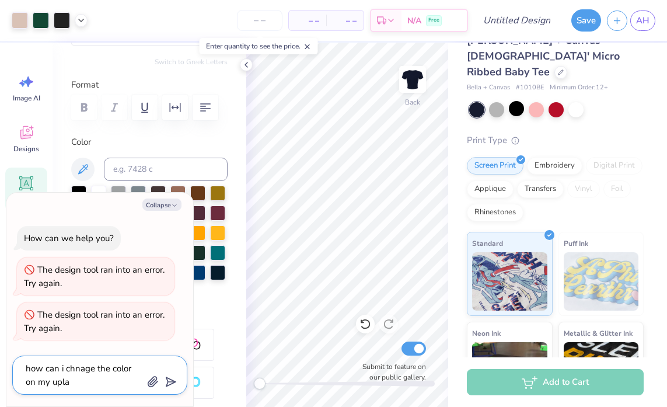
type textarea "how can i chnage the color on my uplao"
type textarea "x"
type textarea "how can i chnage the color on my uplaod"
type textarea "x"
type textarea "how can i chnage the color on my uplaode"
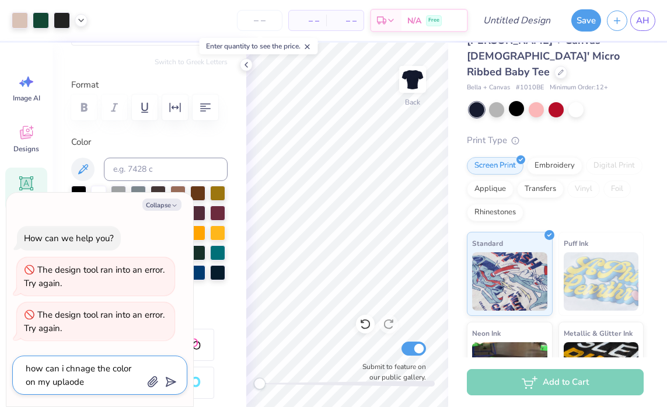
type textarea "x"
type textarea "how can i chnage the color on my uplaoded"
type textarea "x"
type textarea "how can i chnage the color on my uplaoded"
type textarea "x"
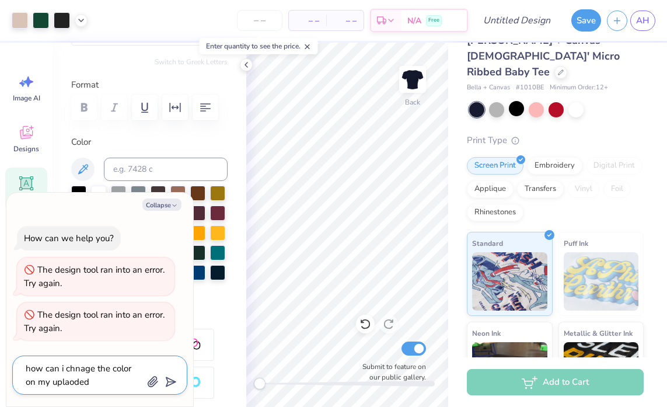
type textarea "how can i chnage the color on my uplaoded d"
type textarea "x"
type textarea "how can i chnage the color on my uplaoded de"
type textarea "x"
type textarea "how can i chnage the color on my uplaoded dei"
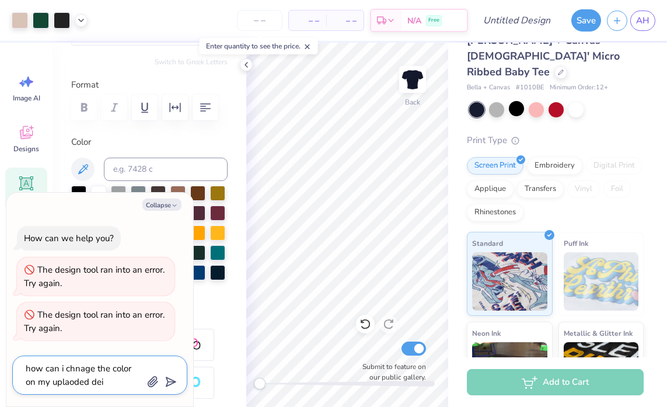
type textarea "x"
type textarea "how can i chnage the color on my uplaoded [PERSON_NAME]"
type textarea "x"
type textarea "how can i chnage the color on my uplaoded deisg"
type textarea "x"
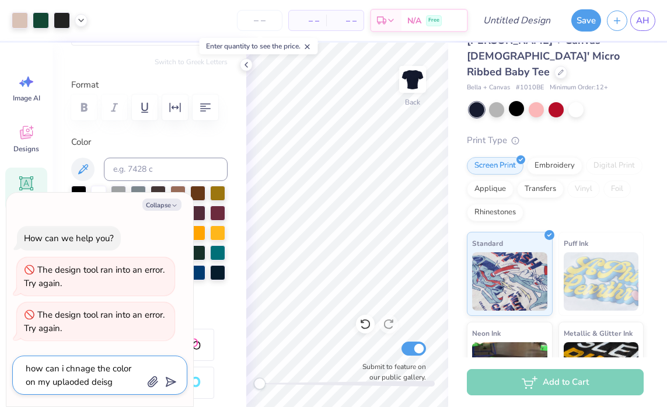
type textarea "how can i chnage the color on my uplaoded deisgn"
type textarea "x"
type textarea "how can i chnage the color on my uplaoded deisgn"
type textarea "x"
type textarea "how can i chnage the color on my uplaoded deisgn p"
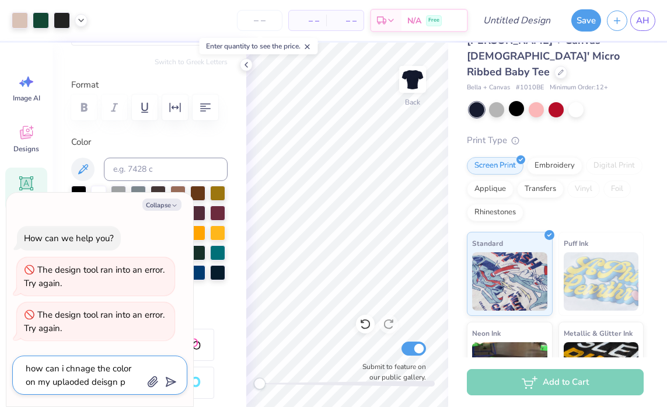
type textarea "x"
type textarea "how can i chnage the color on my uplaoded deisgn pi"
type textarea "x"
type textarea "how can i chnage the color on my uplaoded deisgn pic"
type textarea "x"
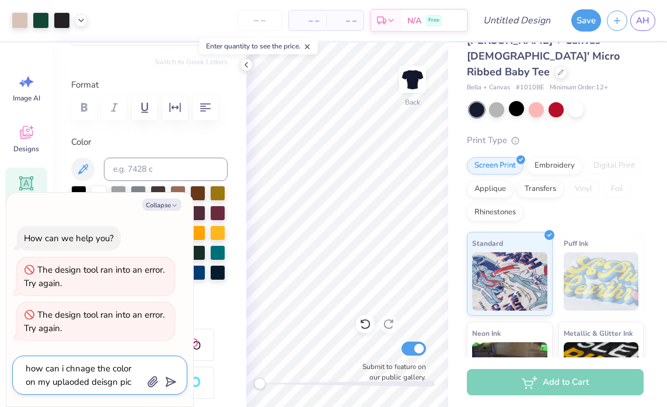
type textarea "how can i chnage the color on my uplaoded deisgn pict"
type textarea "x"
type textarea "how can i chnage the color on my uplaoded deisgn pictu"
type textarea "x"
type textarea "how can i chnage the color on my uplaoded deisgn pictur"
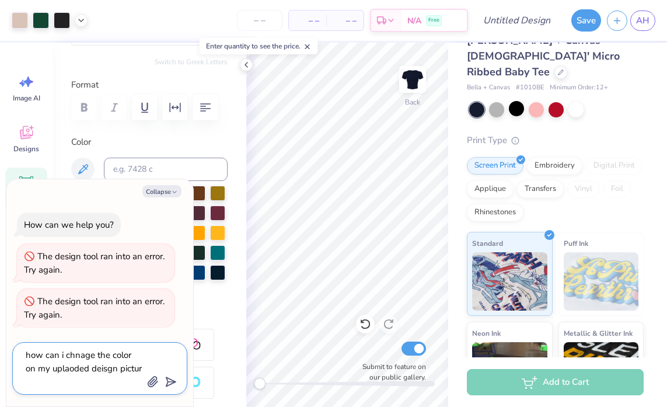
type textarea "x"
type textarea "how can i chnage the color on my uplaoded deisgn picture"
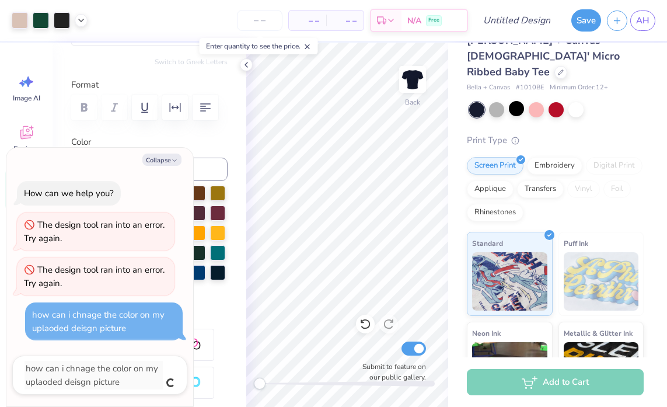
type textarea "x"
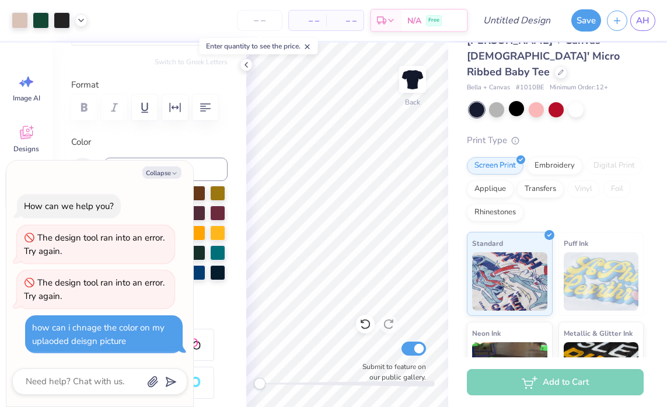
click at [142, 332] on div "how can i chnage the color on my uplaoded deisgn picture" at bounding box center [98, 334] width 133 height 25
click at [159, 171] on button "Collapse" at bounding box center [161, 172] width 39 height 12
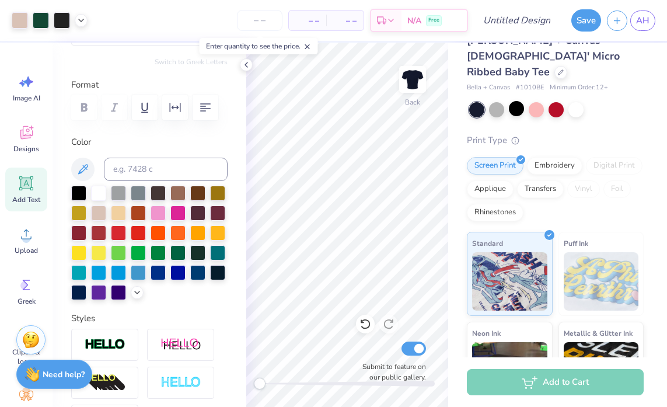
click at [68, 367] on div "Need help? Chat with us." at bounding box center [54, 374] width 76 height 29
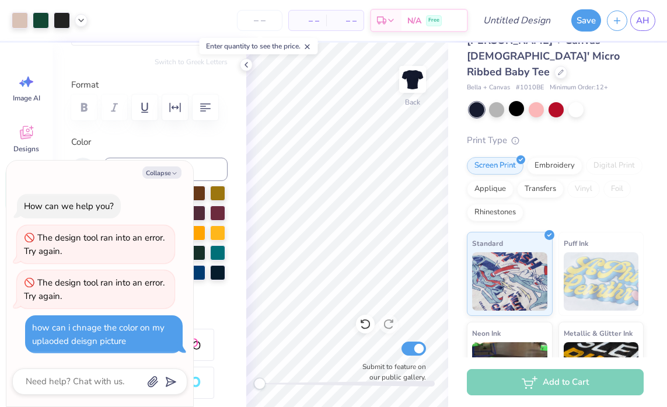
click at [108, 277] on div "The design tool ran into an error. Try again." at bounding box center [94, 289] width 141 height 25
click at [166, 171] on button "Collapse" at bounding box center [161, 172] width 39 height 12
type textarea "x"
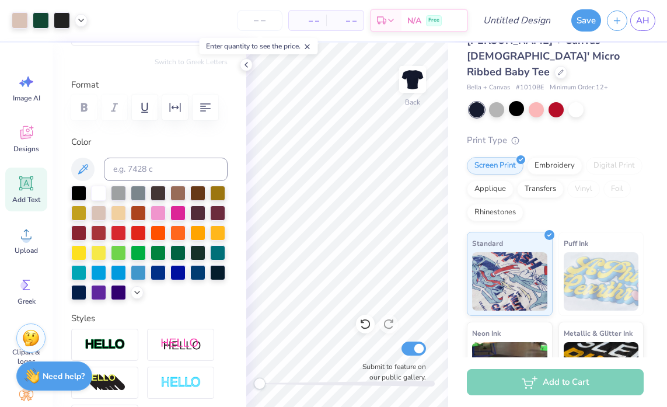
click at [37, 342] on img at bounding box center [31, 338] width 18 height 18
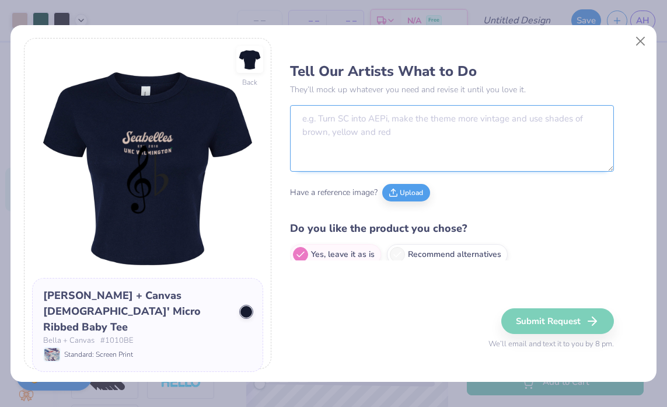
click at [541, 127] on textarea at bounding box center [452, 138] width 324 height 67
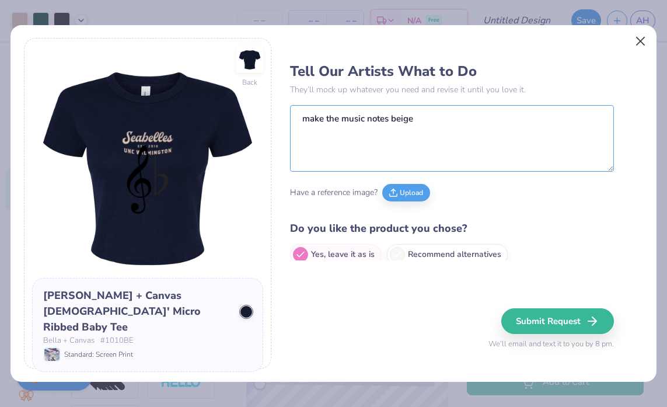
type textarea "make the music notes beige"
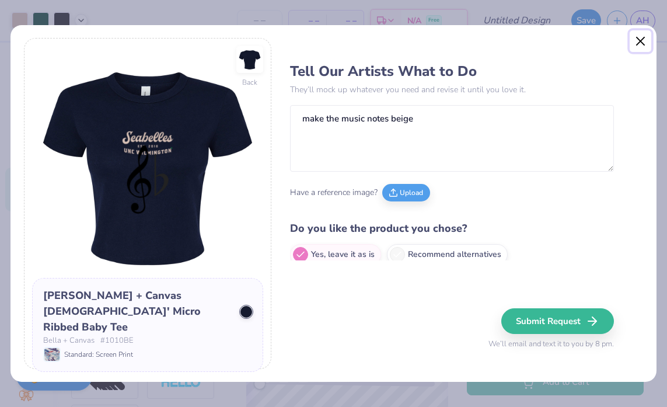
click at [641, 40] on button "Close" at bounding box center [641, 41] width 22 height 22
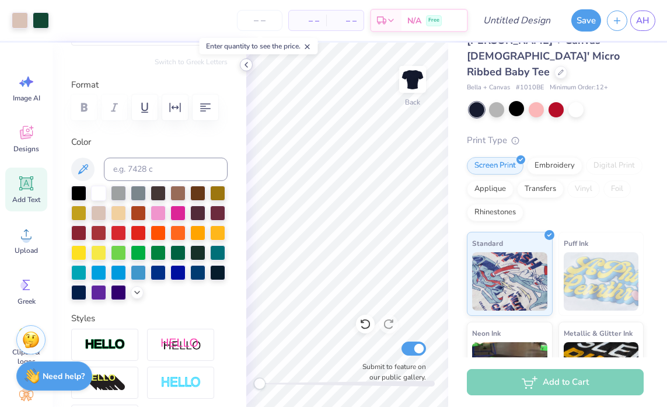
click at [244, 61] on icon at bounding box center [246, 64] width 9 height 9
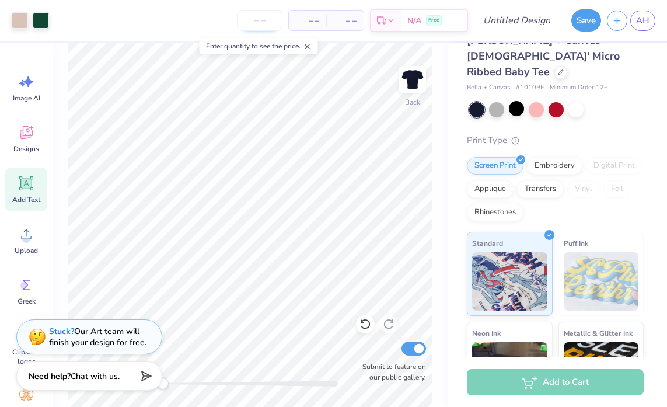
click at [263, 26] on input "number" at bounding box center [260, 20] width 46 height 21
click at [390, 18] on icon at bounding box center [391, 22] width 9 height 9
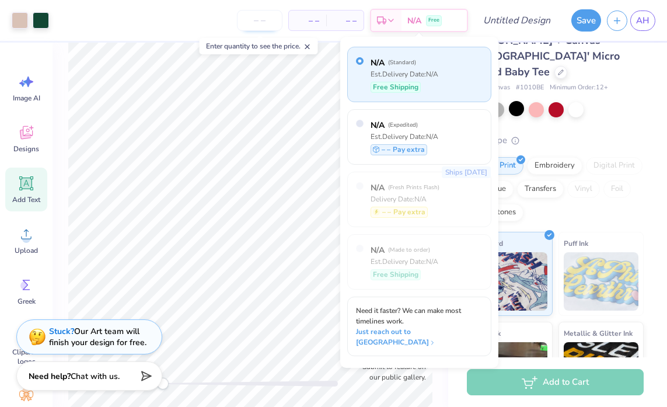
click at [262, 18] on input "number" at bounding box center [260, 20] width 46 height 21
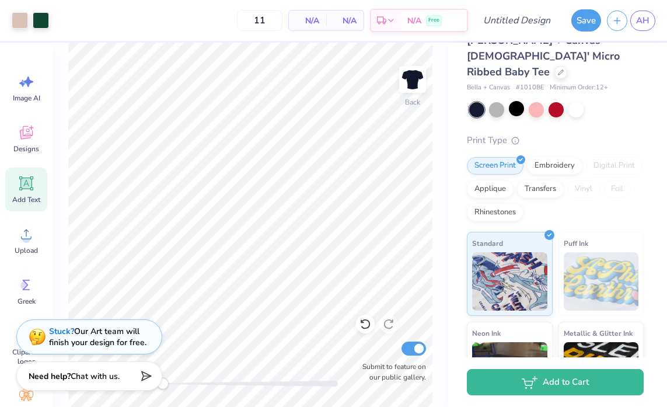
type input "12"
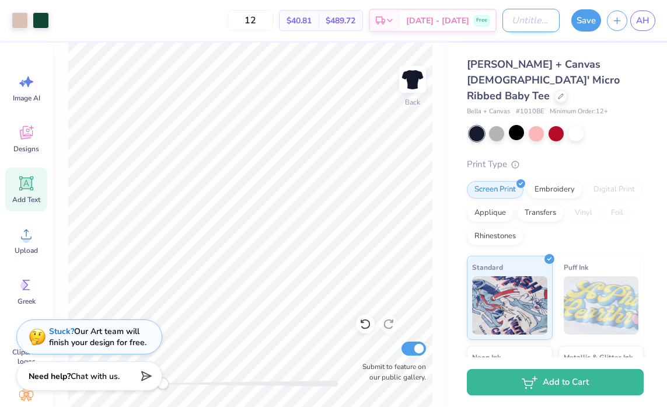
click at [523, 26] on input "Design Title" at bounding box center [531, 20] width 57 height 23
type input "Baby tee?"
click at [586, 15] on button "Save" at bounding box center [587, 19] width 30 height 22
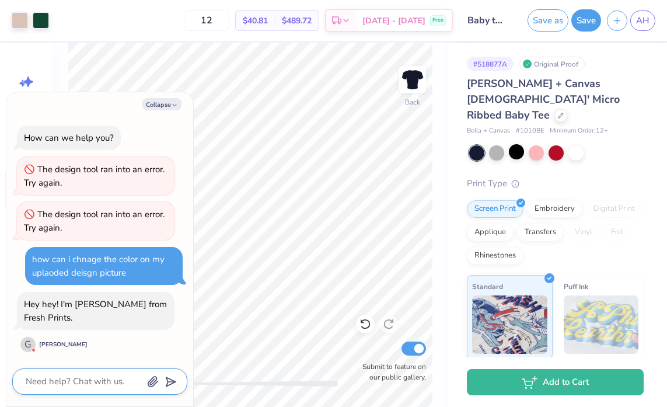
click at [96, 383] on textarea at bounding box center [84, 382] width 119 height 16
type textarea "x"
type textarea "H"
type textarea "x"
type textarea "HI"
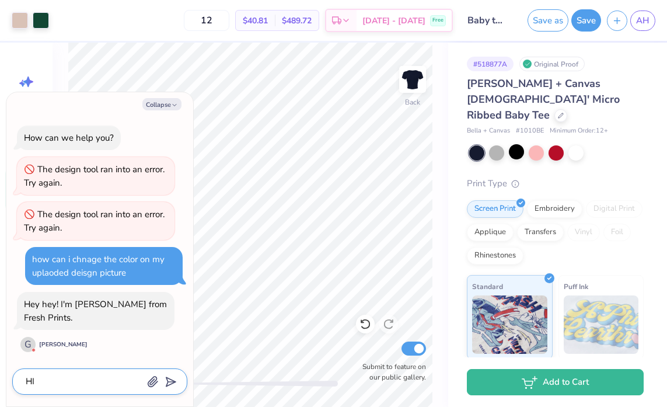
type textarea "x"
type textarea "HI,"
type textarea "x"
type textarea "HI,"
type textarea "x"
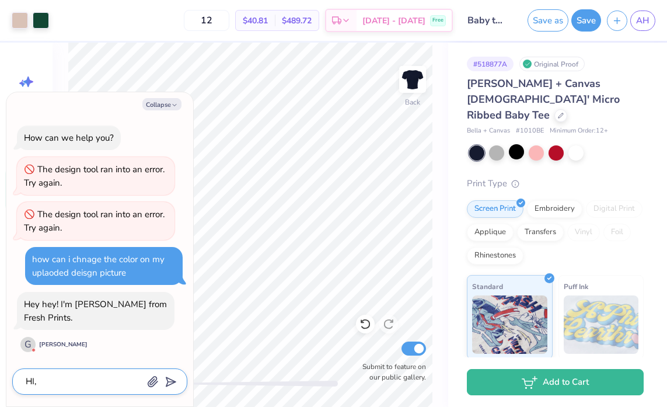
type textarea "HI, i"
type textarea "x"
type textarea "HI, i"
type textarea "x"
type textarea "HI, i w"
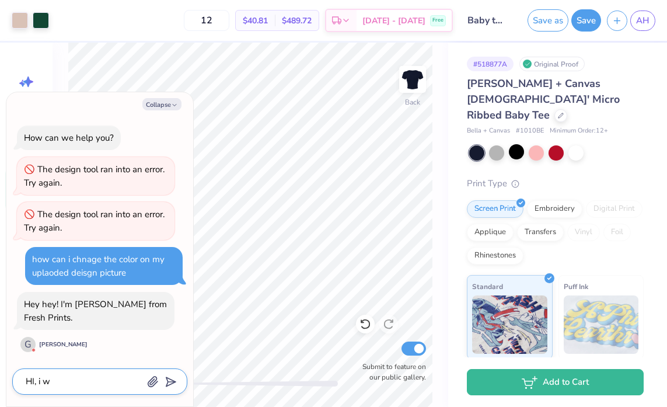
type textarea "x"
type textarea "HI, i wa"
type textarea "x"
type textarea "HI, i was"
type textarea "x"
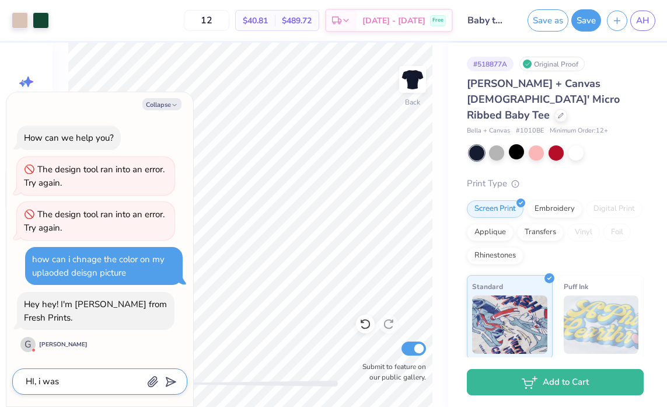
type textarea "HI, i was"
type textarea "x"
type textarea "HI, i was w"
type textarea "x"
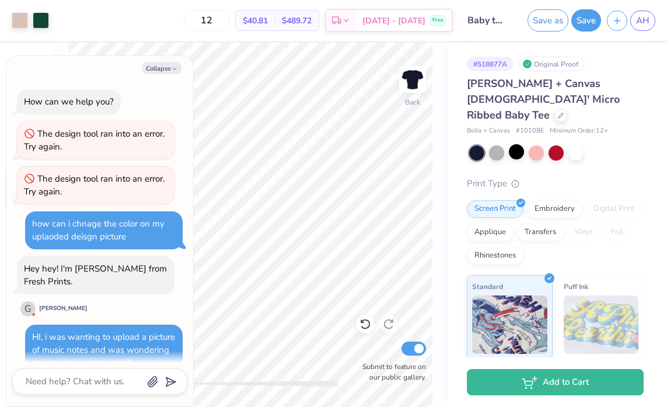
scroll to position [22, 0]
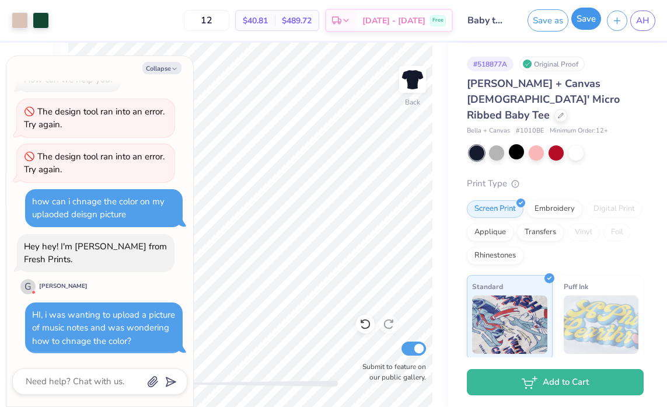
click at [591, 18] on button "Save" at bounding box center [587, 19] width 30 height 22
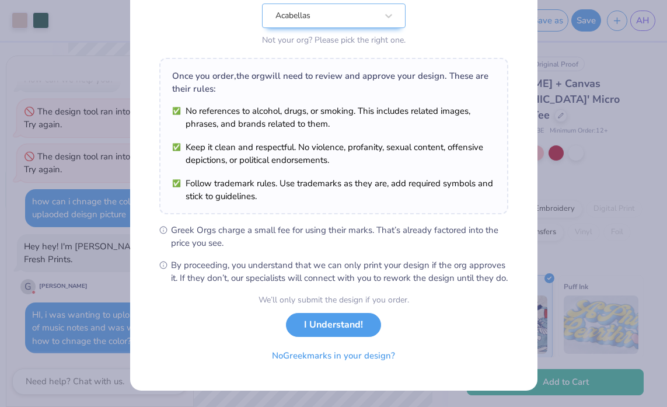
scroll to position [140, 0]
click at [342, 354] on button "No Greek marks in your design?" at bounding box center [333, 353] width 143 height 24
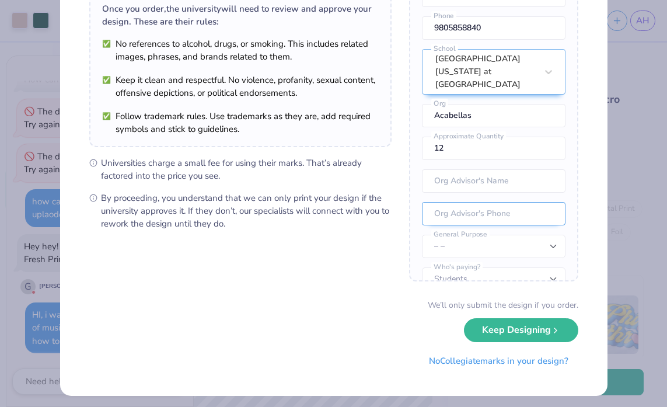
scroll to position [51, 0]
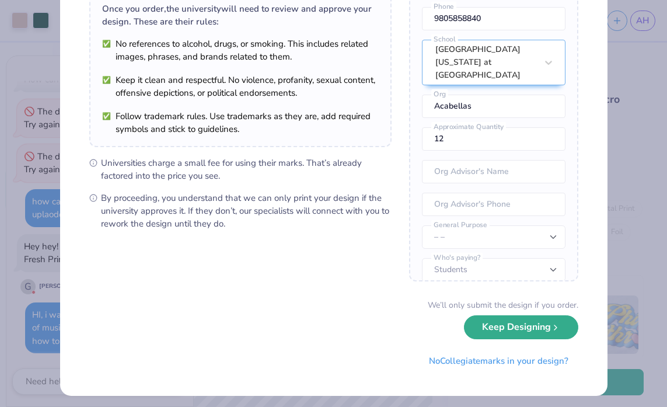
click at [513, 333] on button "Keep Designing" at bounding box center [521, 327] width 114 height 24
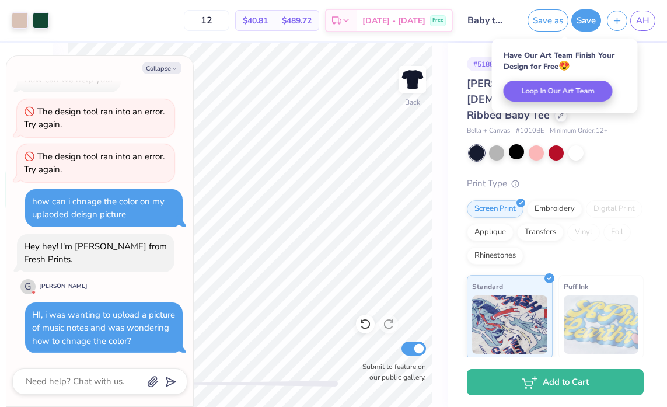
scroll to position [0, 0]
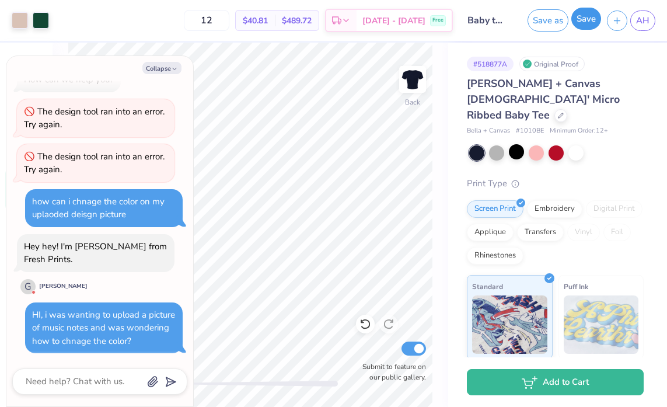
click at [590, 23] on button "Save" at bounding box center [587, 19] width 30 height 22
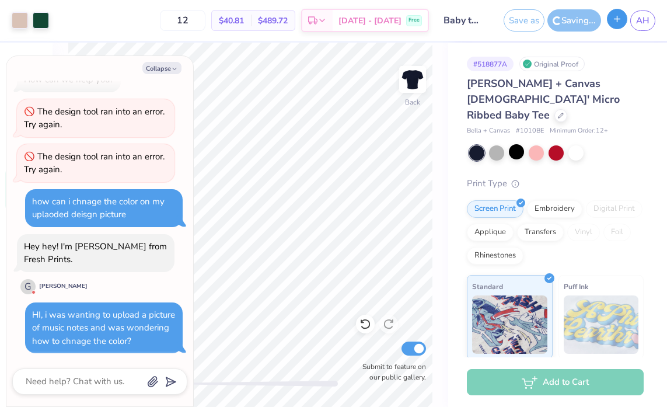
click at [620, 23] on icon "button" at bounding box center [618, 19] width 10 height 10
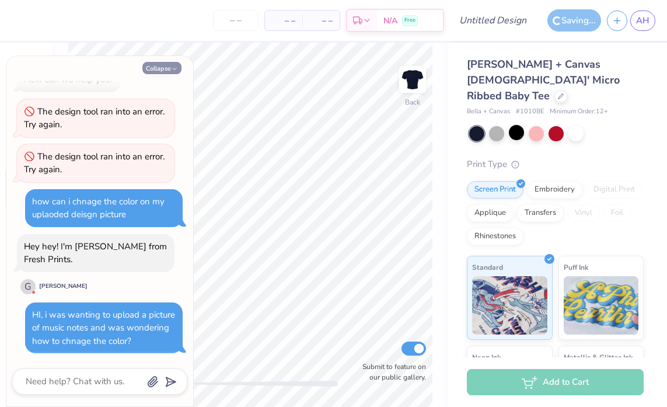
click at [152, 65] on button "Collapse" at bounding box center [161, 68] width 39 height 12
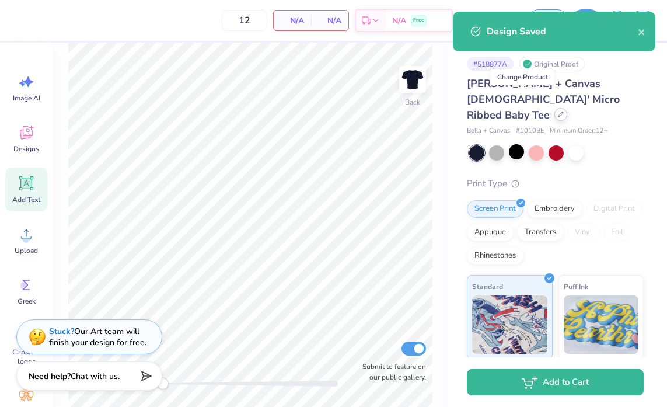
click at [559, 112] on icon at bounding box center [561, 114] width 5 height 5
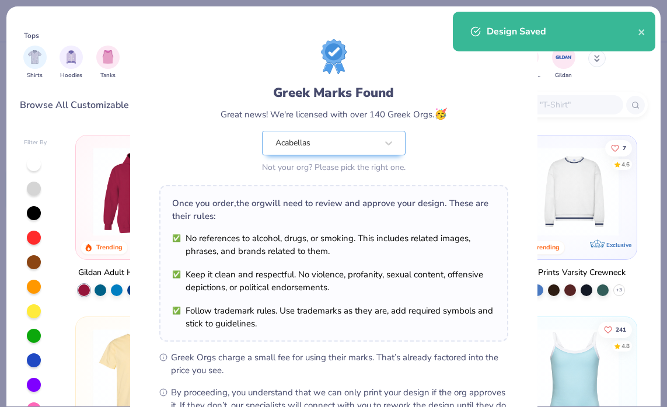
click at [230, 62] on body "12 N/A Per Item N/A Total Est. Delivery N/A Free Design Title Baby tee? Save as…" at bounding box center [333, 203] width 667 height 407
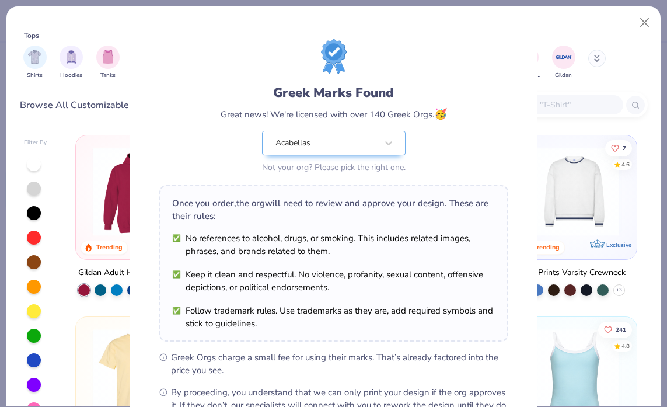
click at [646, 20] on div "Greek Marks Found Great news! We're licensed with over 140 Greek Orgs. 🥳 Acabel…" at bounding box center [333, 203] width 667 height 407
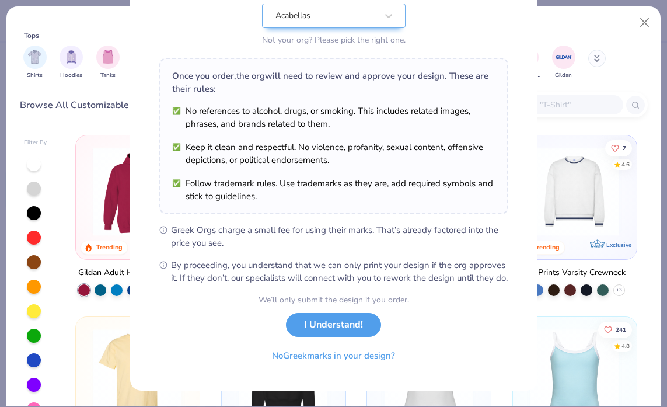
scroll to position [140, 0]
click at [329, 329] on button "I Understand!" at bounding box center [333, 322] width 95 height 24
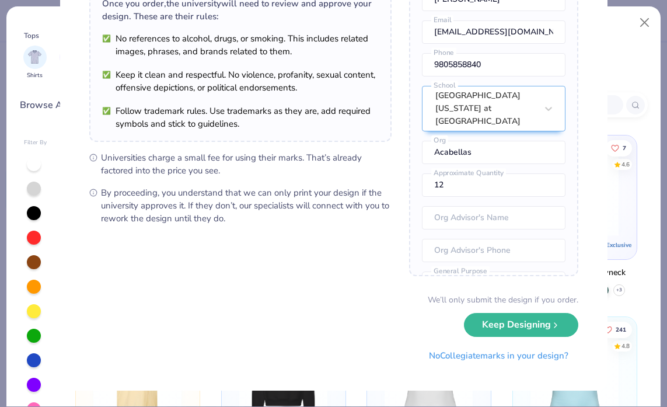
scroll to position [0, 0]
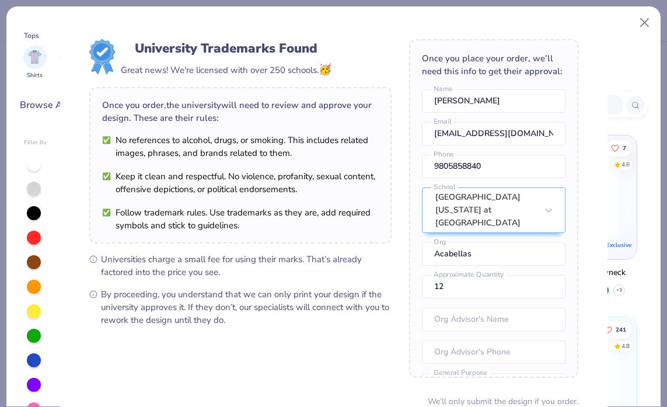
click at [645, 23] on div "University Trademarks Found Great news! We're licensed with over 250 schools. 🥳…" at bounding box center [333, 203] width 667 height 407
click at [645, 25] on div "University Trademarks Found Great news! We're licensed with over 250 schools. 🥳…" at bounding box center [333, 203] width 667 height 407
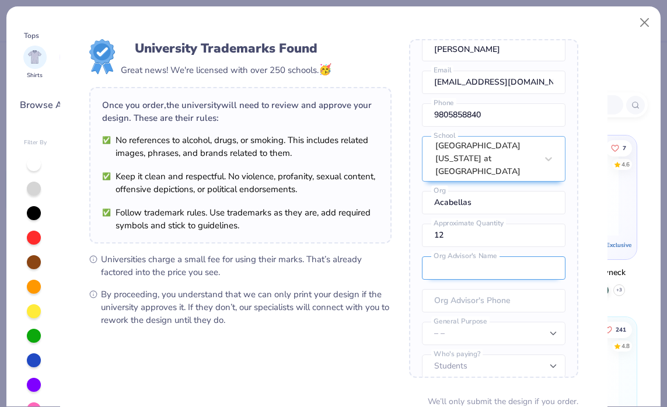
click at [481, 259] on input "text" at bounding box center [494, 267] width 144 height 23
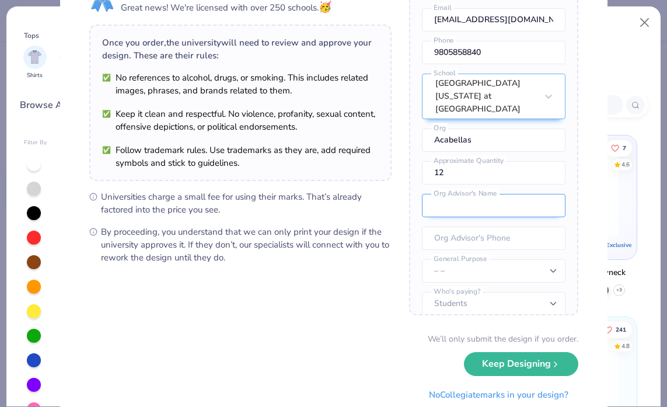
scroll to position [86, 0]
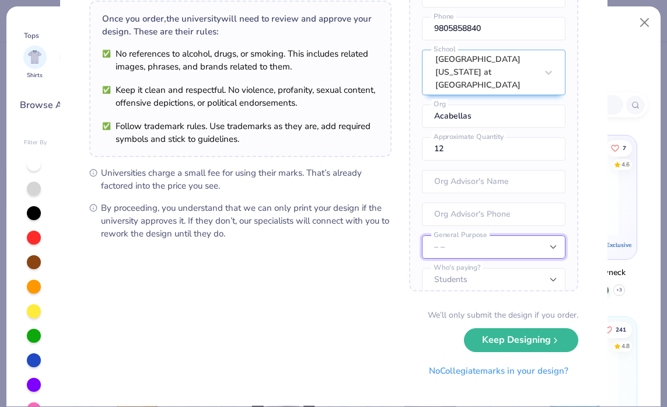
click at [478, 243] on select "– – Member apparel for registered Student Organization / Department / School Fu…" at bounding box center [494, 246] width 144 height 23
click at [422, 235] on select "– – Member apparel for registered Student Organization / Department / School Fu…" at bounding box center [494, 246] width 144 height 23
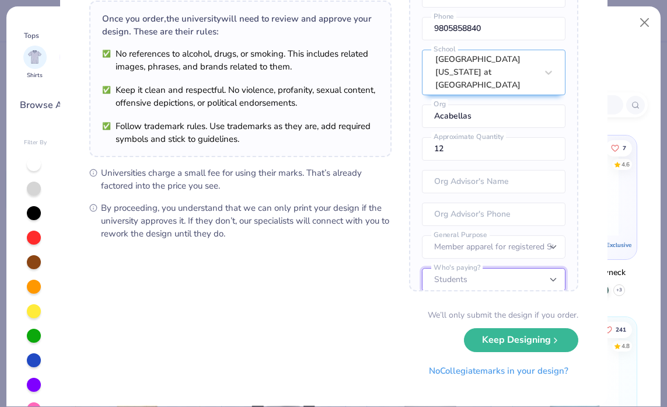
click at [477, 270] on select "Students University" at bounding box center [494, 279] width 144 height 23
click at [422, 268] on select "Students University" at bounding box center [494, 279] width 144 height 23
click at [476, 270] on select "Students University" at bounding box center [494, 279] width 144 height 23
click at [422, 268] on select "Students University" at bounding box center [494, 279] width 144 height 23
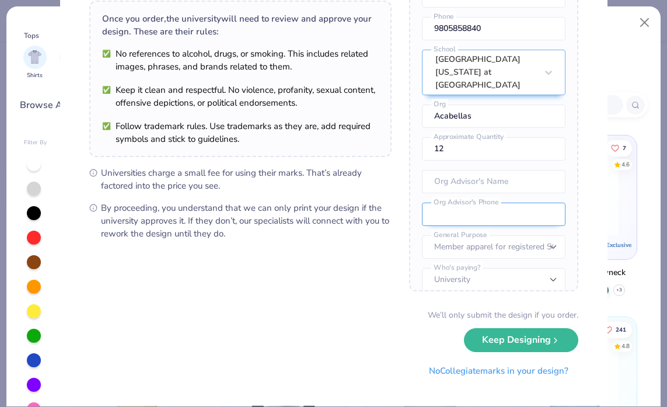
click at [502, 207] on input "tel" at bounding box center [494, 214] width 144 height 23
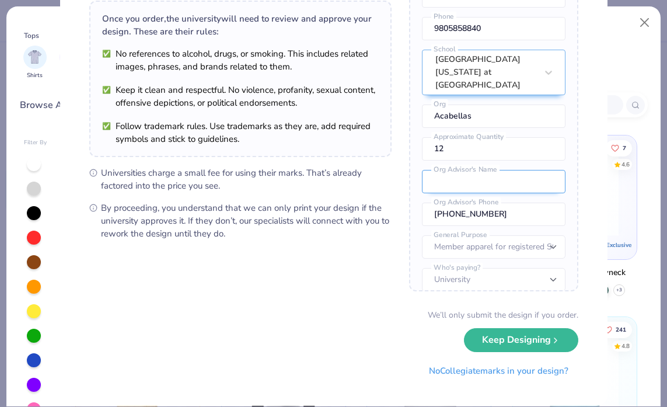
click at [482, 170] on input "text" at bounding box center [494, 181] width 144 height 23
click at [488, 368] on button "No Collegiate marks in your design?" at bounding box center [498, 368] width 159 height 24
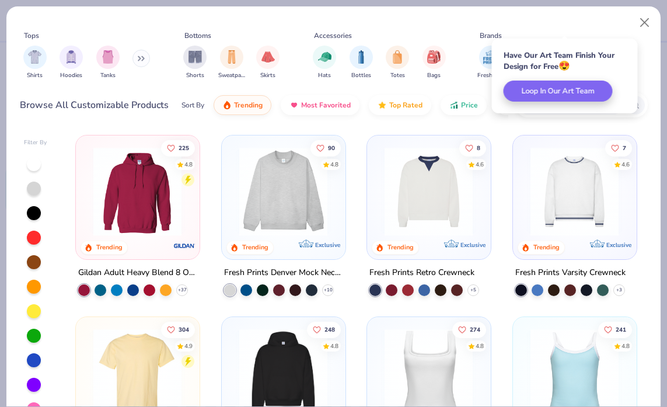
scroll to position [0, 0]
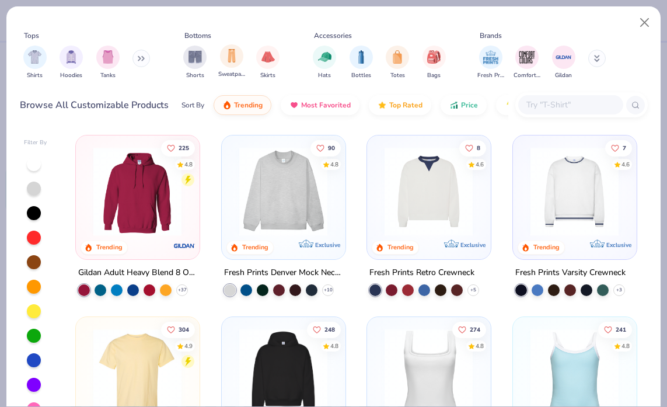
click at [231, 68] on div "Sweatpants" at bounding box center [231, 61] width 27 height 34
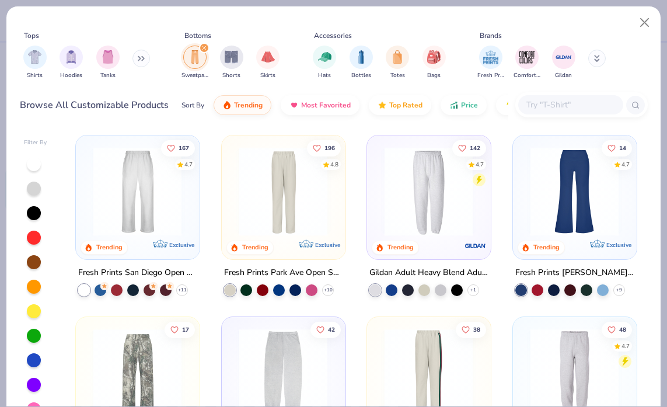
click at [156, 210] on img at bounding box center [138, 191] width 100 height 89
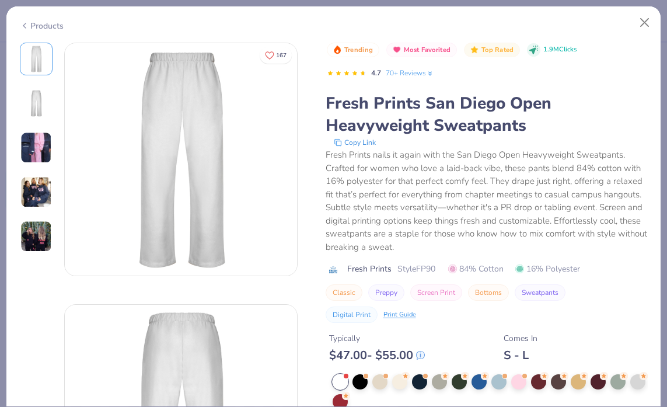
scroll to position [19, 0]
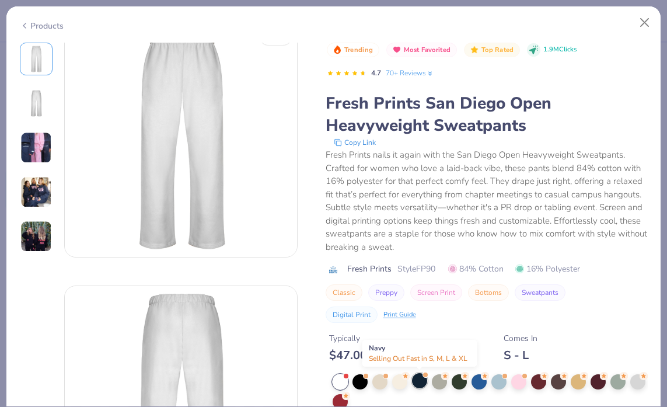
click at [418, 383] on div at bounding box center [419, 380] width 15 height 15
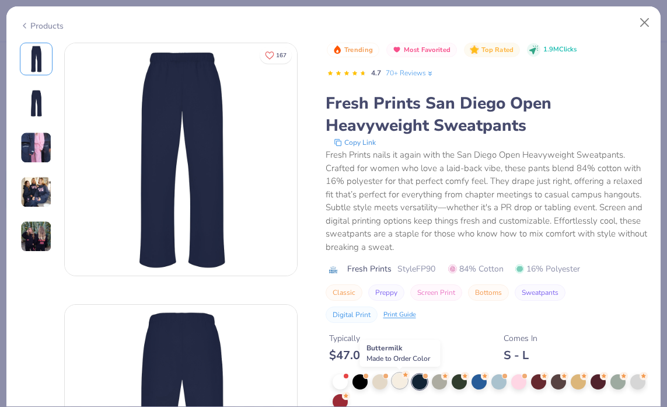
click at [396, 382] on div at bounding box center [399, 380] width 15 height 15
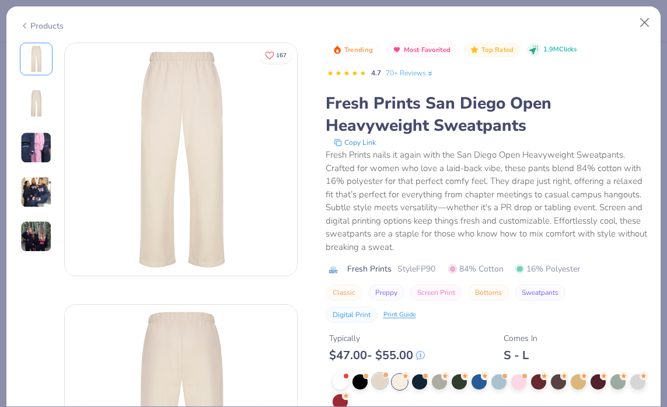
click at [378, 380] on div at bounding box center [380, 380] width 15 height 15
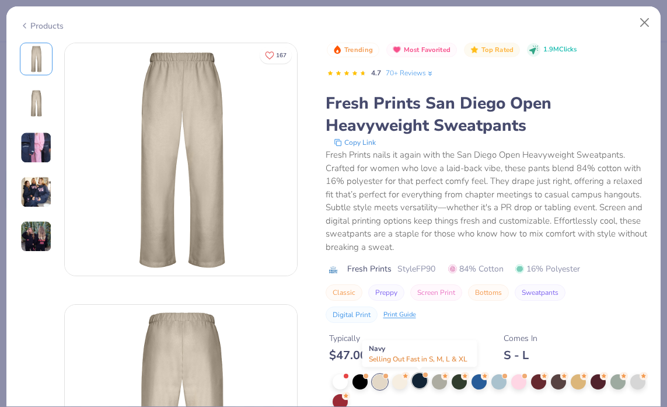
click at [420, 383] on div at bounding box center [419, 380] width 15 height 15
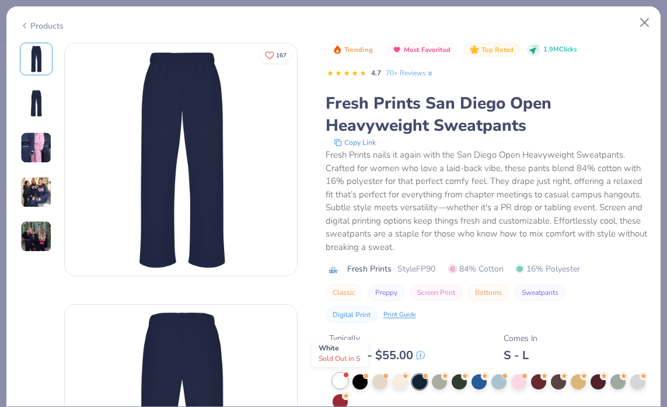
click at [336, 382] on div at bounding box center [340, 380] width 15 height 15
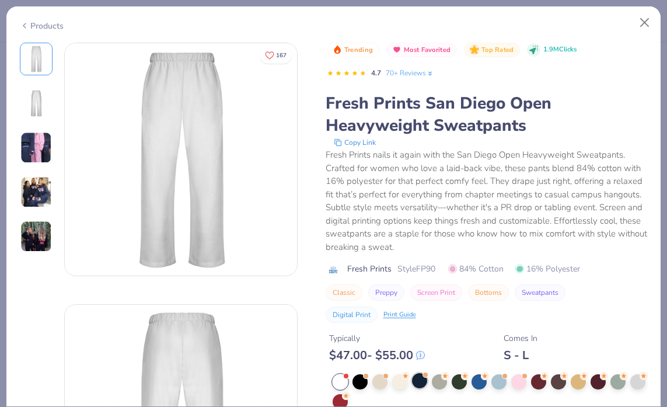
click at [419, 381] on div at bounding box center [419, 380] width 15 height 15
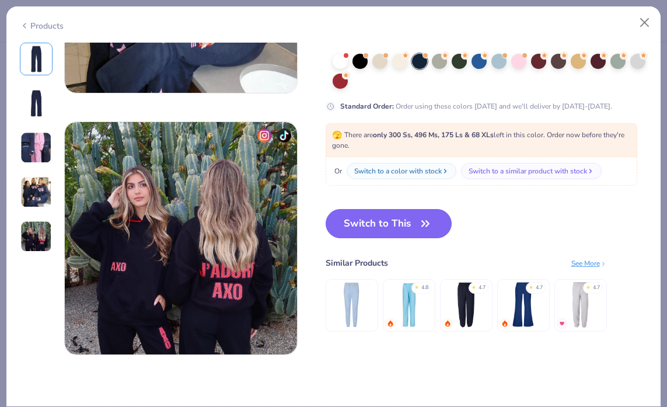
scroll to position [967, 0]
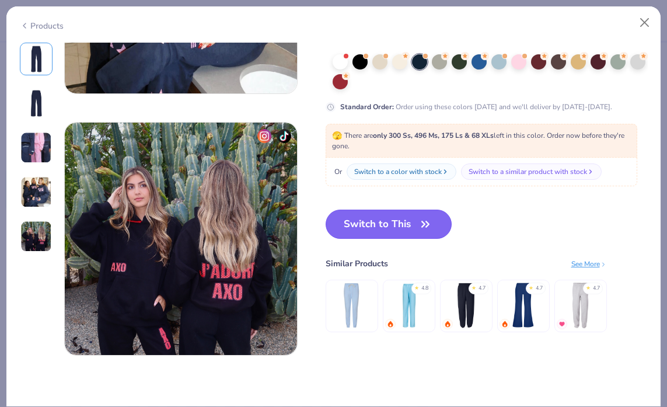
click at [424, 220] on icon "button" at bounding box center [425, 224] width 16 height 16
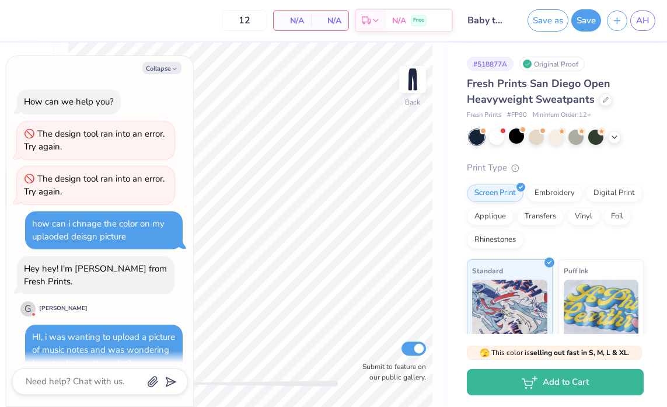
scroll to position [193, 0]
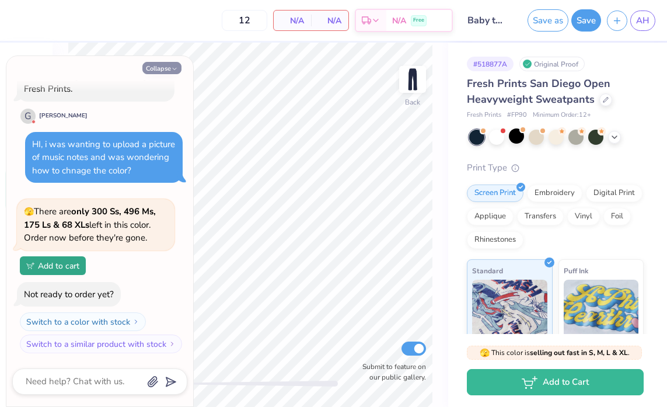
click at [175, 64] on button "Collapse" at bounding box center [161, 68] width 39 height 12
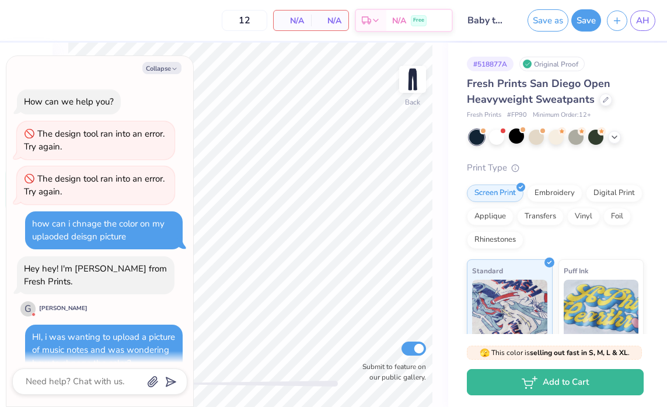
scroll to position [377, 0]
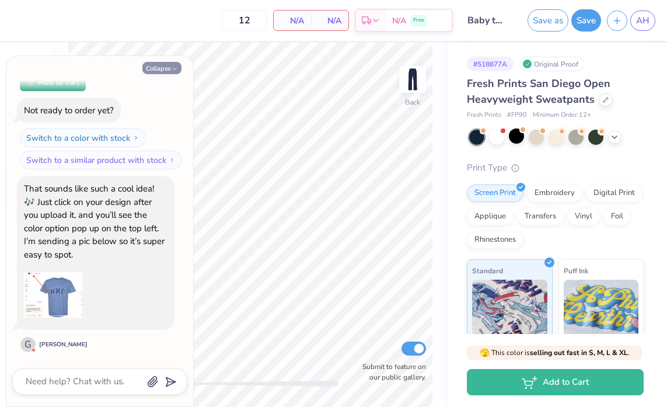
click at [161, 69] on button "Collapse" at bounding box center [161, 68] width 39 height 12
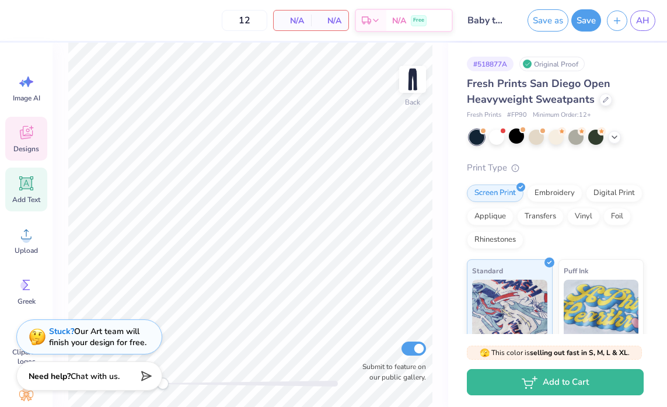
click at [39, 148] on div "Designs" at bounding box center [26, 139] width 42 height 44
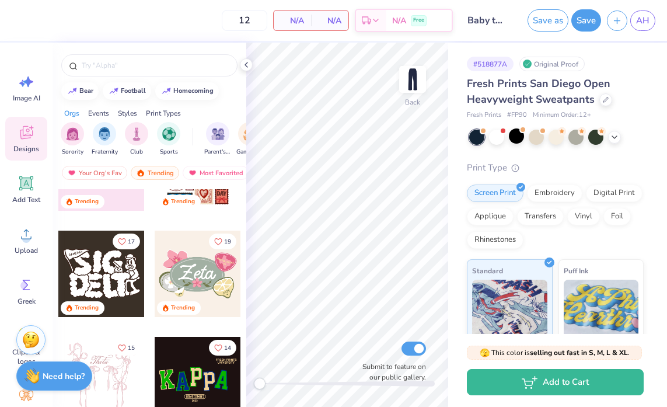
scroll to position [0, 0]
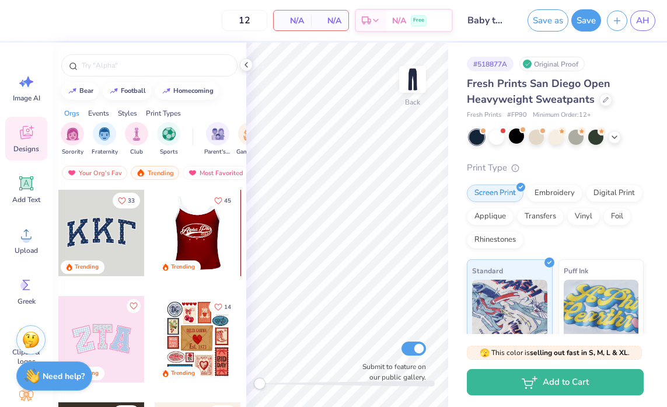
click at [203, 235] on div at bounding box center [197, 233] width 86 height 86
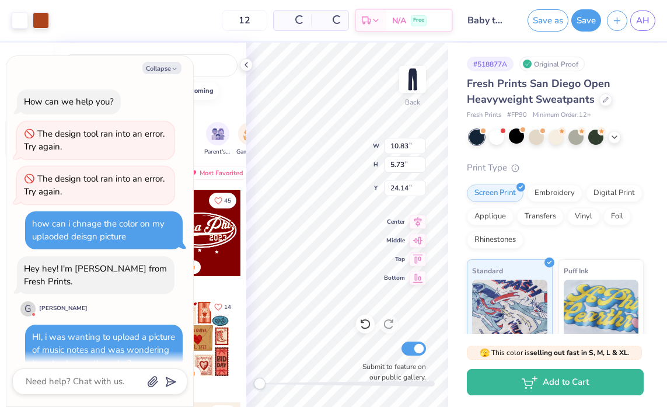
scroll to position [434, 0]
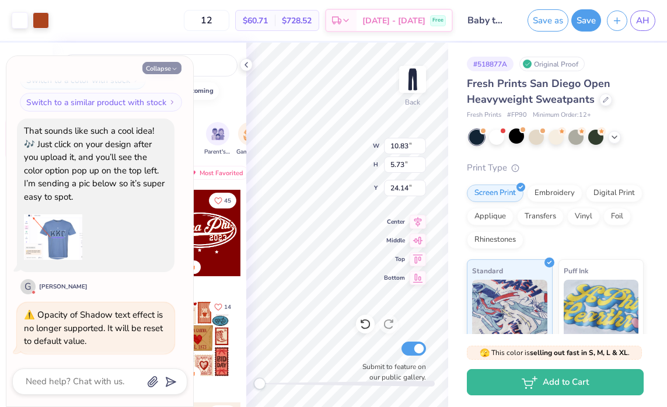
click at [172, 72] on button "Collapse" at bounding box center [161, 68] width 39 height 12
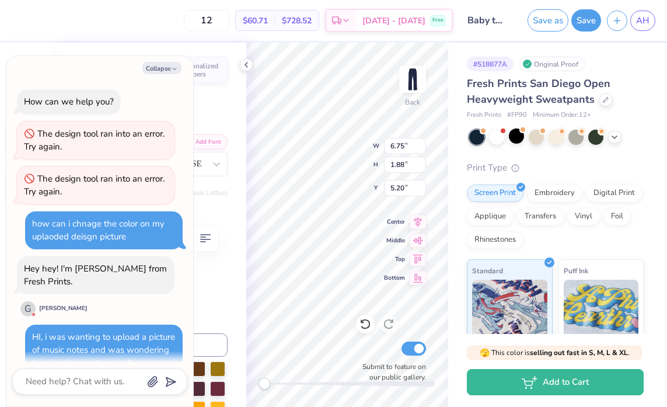
scroll to position [506, 0]
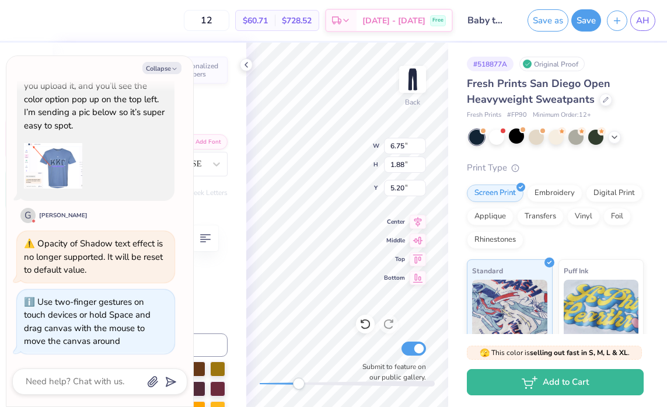
drag, startPoint x: 265, startPoint y: 381, endPoint x: 305, endPoint y: 381, distance: 40.9
click at [305, 381] on div "Accessibility label" at bounding box center [299, 384] width 12 height 12
click at [175, 65] on button "Collapse" at bounding box center [161, 68] width 39 height 12
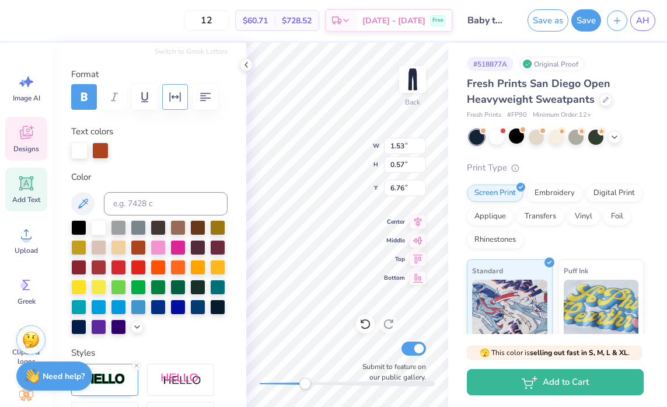
scroll to position [126, 0]
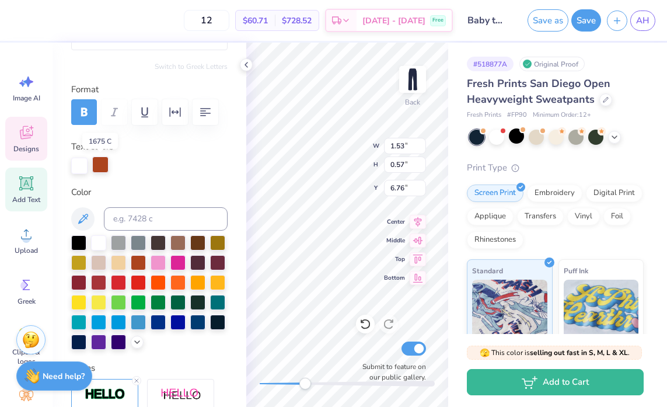
click at [102, 166] on div at bounding box center [100, 164] width 16 height 16
click at [99, 262] on div at bounding box center [98, 261] width 15 height 15
click at [193, 245] on div at bounding box center [197, 241] width 15 height 15
click at [99, 321] on div at bounding box center [98, 321] width 15 height 15
click at [140, 319] on div at bounding box center [138, 321] width 15 height 15
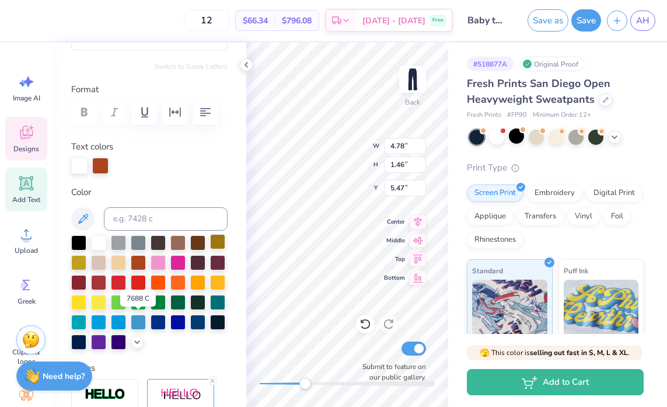
click at [136, 322] on div at bounding box center [138, 322] width 15 height 15
click at [100, 242] on div at bounding box center [98, 241] width 15 height 15
click at [109, 168] on div at bounding box center [100, 164] width 16 height 16
click at [98, 266] on div at bounding box center [98, 261] width 15 height 15
click at [138, 324] on div at bounding box center [138, 321] width 15 height 15
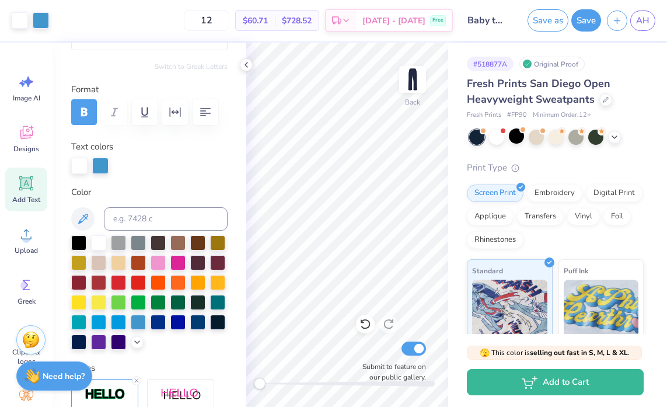
drag, startPoint x: 305, startPoint y: 386, endPoint x: 235, endPoint y: 388, distance: 70.1
click at [238, 388] on div "Art colors 12 $60.71 Per Item $728.52 Total Est. Delivery [DATE] - [DATE] Free …" at bounding box center [333, 203] width 667 height 407
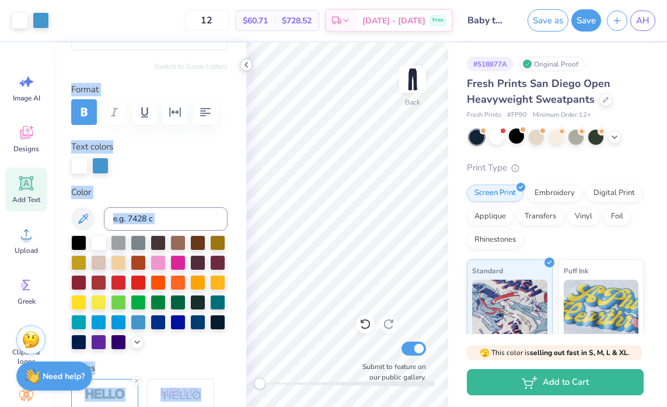
click at [240, 61] on div "Art colors 12 $60.71 Per Item $728.52 Total Est. Delivery [DATE] - [DATE] Free …" at bounding box center [333, 203] width 667 height 407
click at [243, 62] on icon at bounding box center [246, 64] width 9 height 9
